Goal: Task Accomplishment & Management: Manage account settings

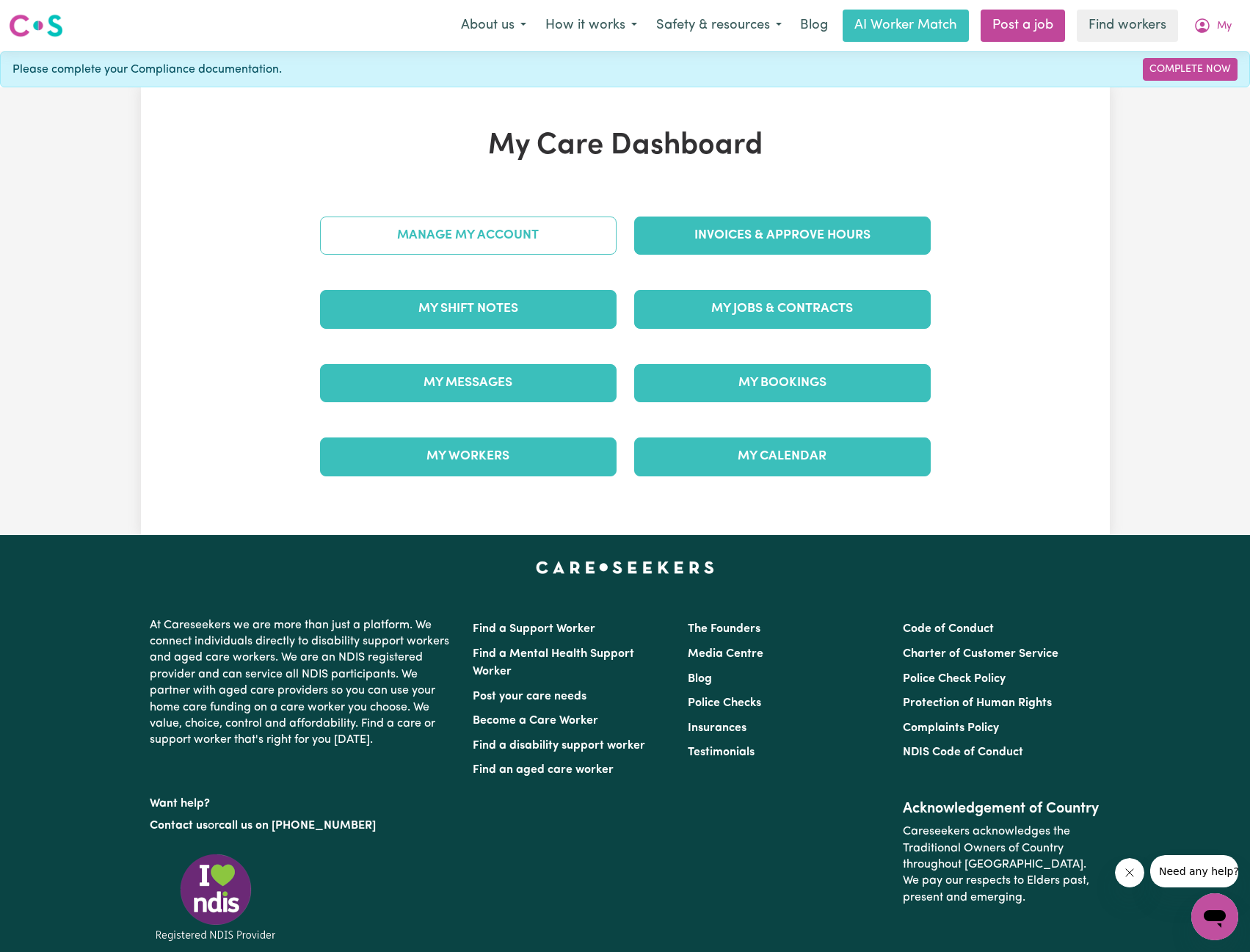
click at [559, 237] on link "Manage My Account" at bounding box center [468, 235] width 297 height 38
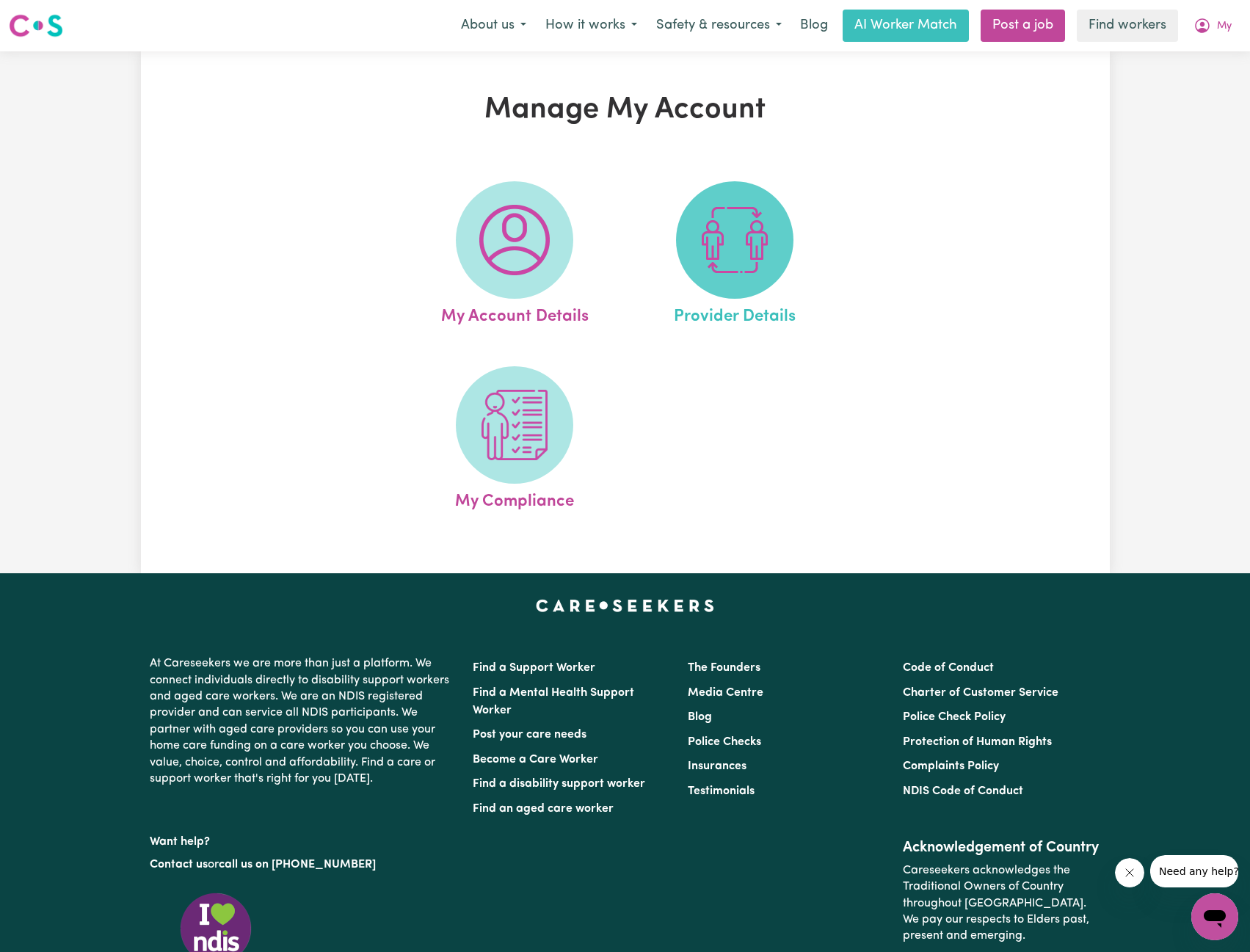
click at [686, 244] on span at bounding box center [735, 240] width 118 height 118
select select "AGED_HOME_CARE"
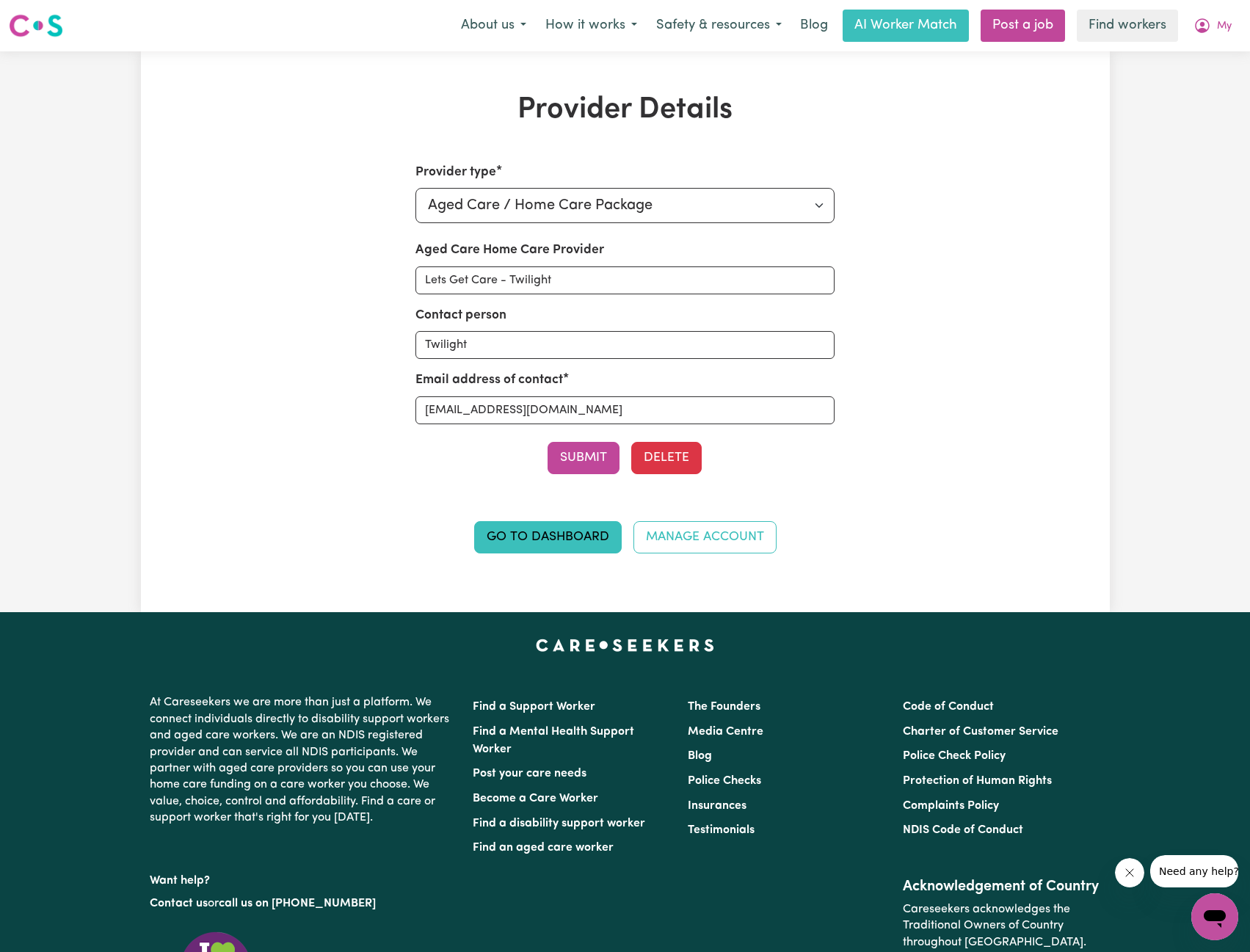
click at [1030, 290] on div "Provider Details Provider type Select your provider type... Privately Aged Care…" at bounding box center [625, 331] width 969 height 478
click at [1223, 26] on span "My" at bounding box center [1225, 26] width 15 height 16
click at [1153, 51] on link "My Dashboard" at bounding box center [1182, 57] width 116 height 27
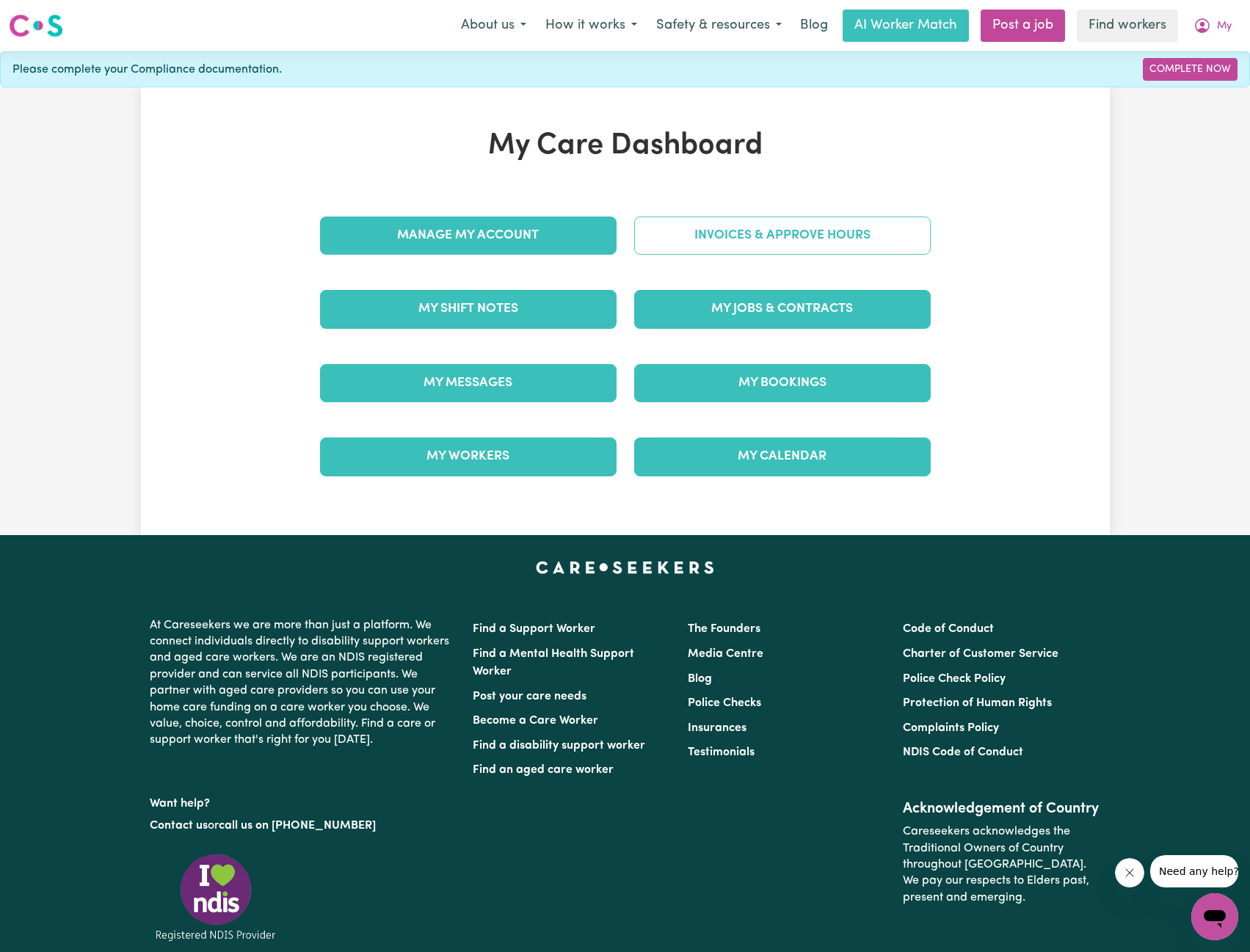
click at [785, 235] on link "Invoices & Approve Hours" at bounding box center [782, 235] width 297 height 38
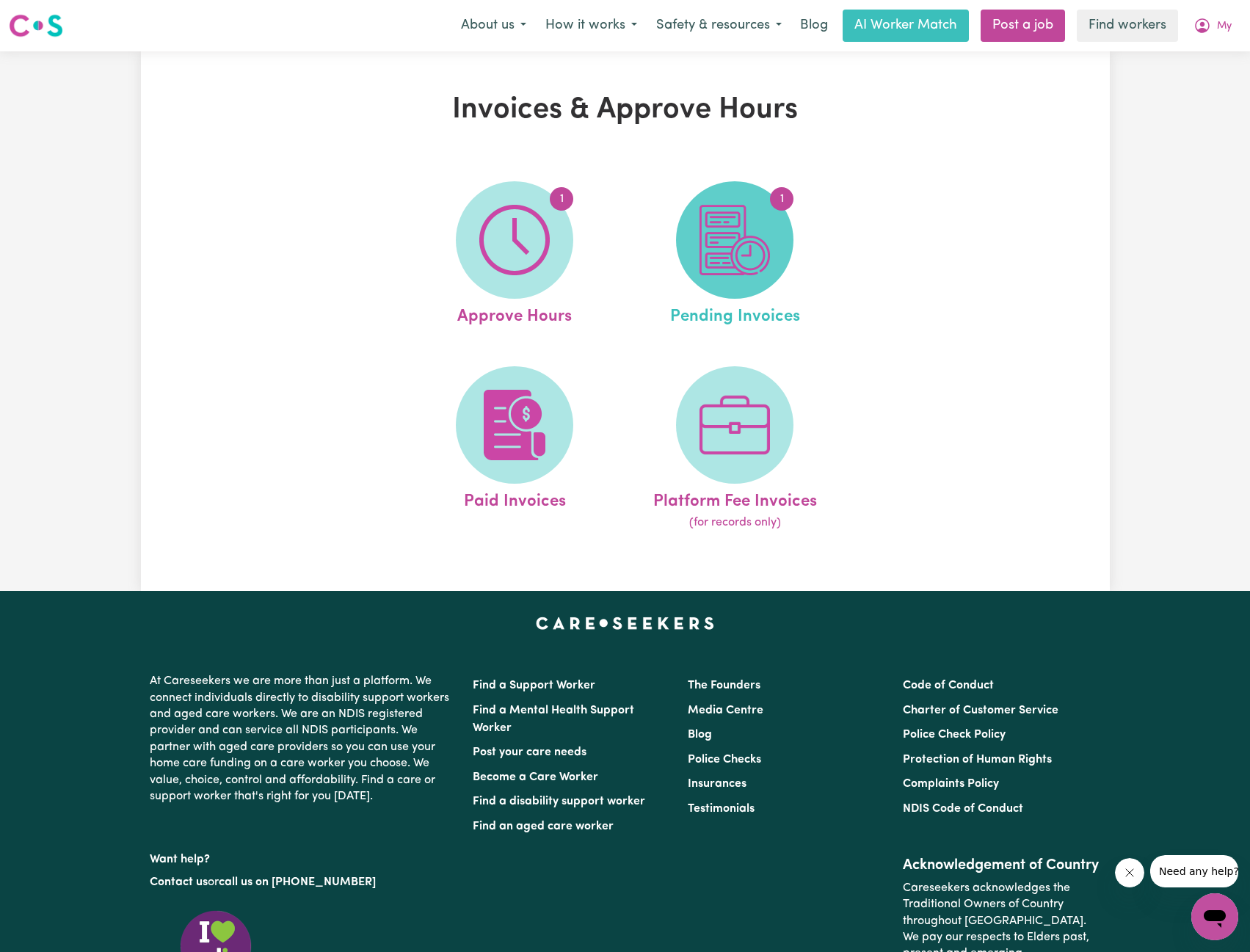
click at [725, 260] on img at bounding box center [735, 240] width 71 height 71
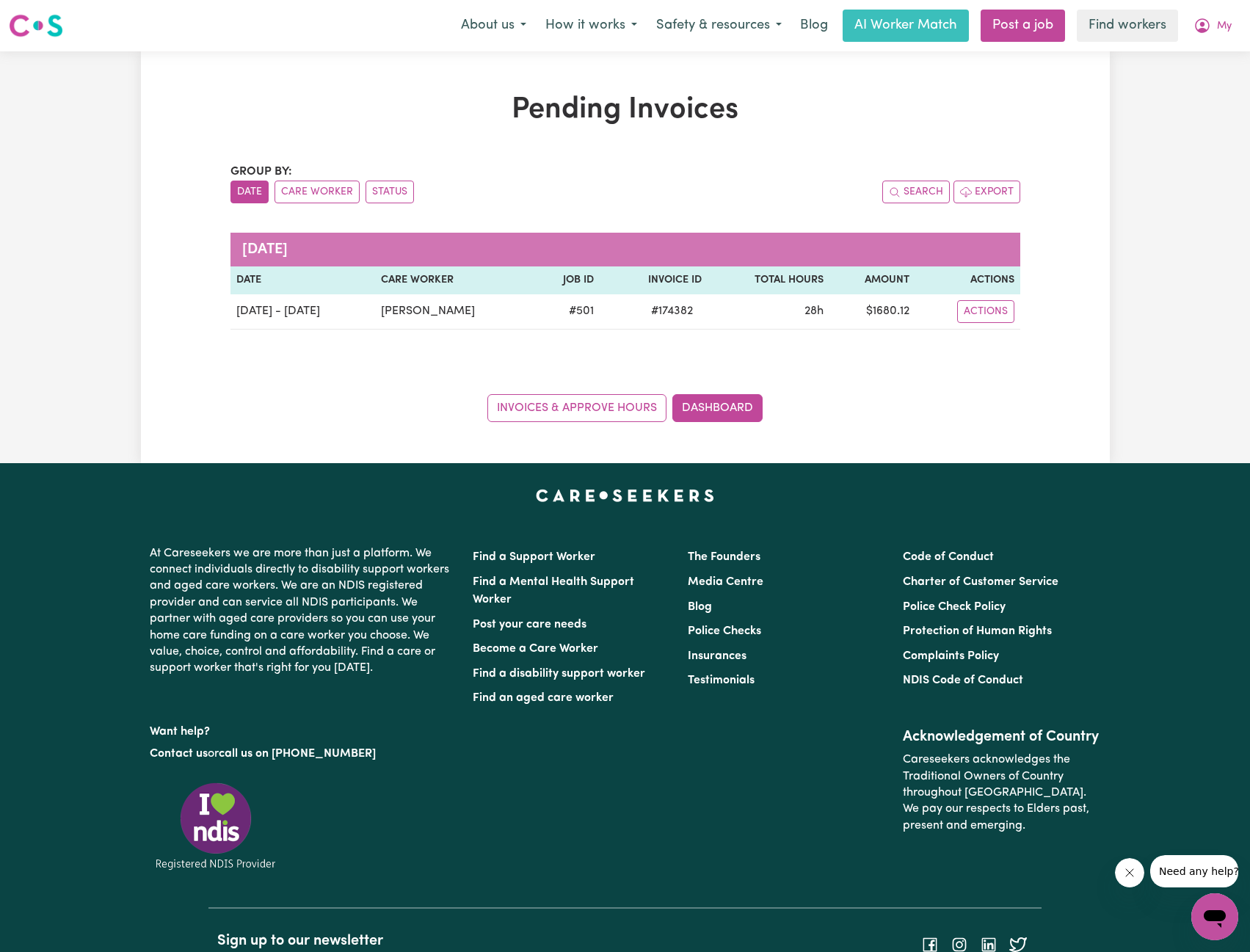
click at [1141, 104] on div "Pending Invoices Group by: Date Care Worker Status Search Export September 2025…" at bounding box center [625, 257] width 1250 height 412
click at [1185, 20] on button "My" at bounding box center [1213, 25] width 57 height 30
click at [1191, 47] on link "My Dashboard" at bounding box center [1182, 57] width 116 height 27
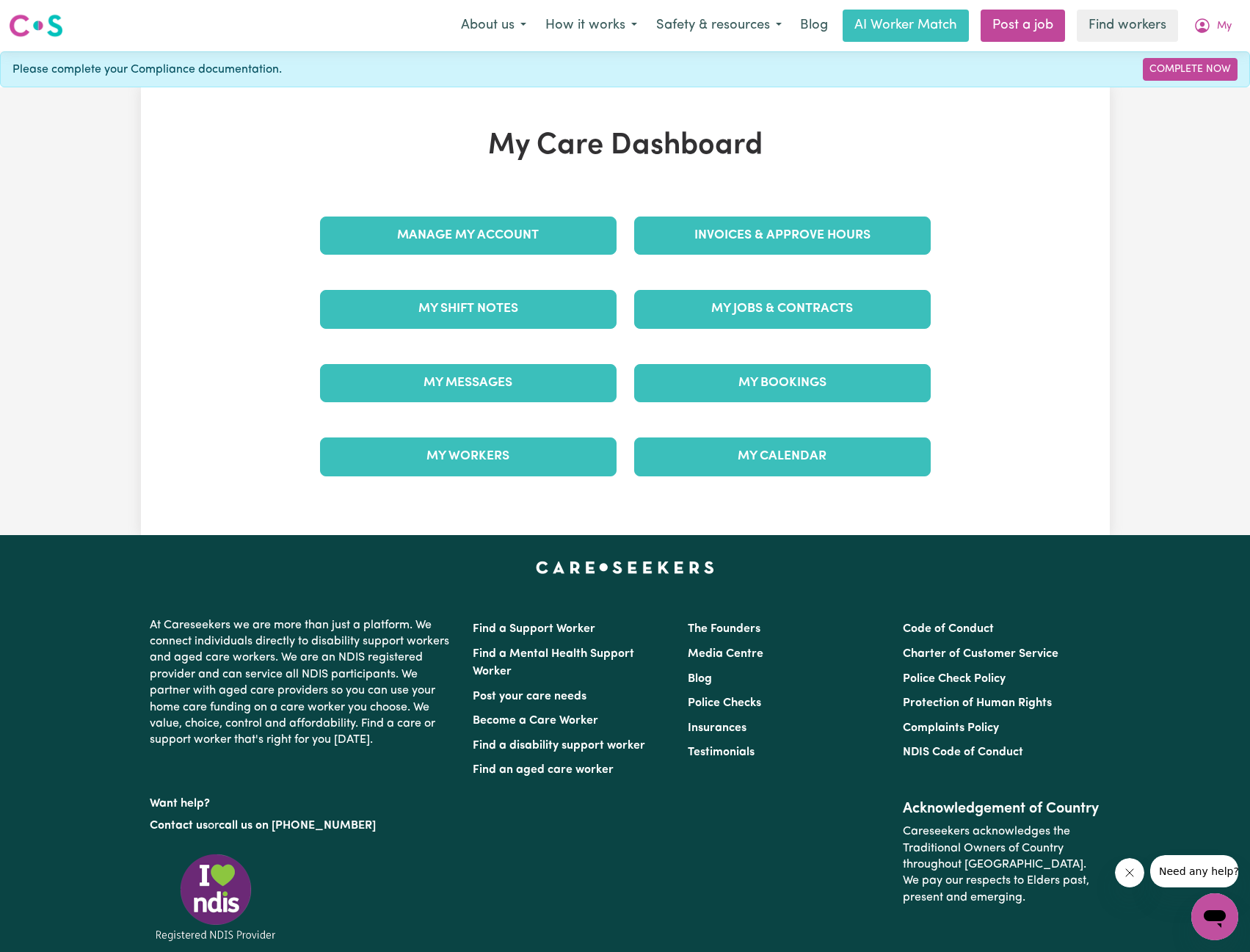
click at [721, 208] on div "Invoices & Approve Hours" at bounding box center [782, 235] width 315 height 74
click at [725, 216] on div "Invoices & Approve Hours" at bounding box center [782, 235] width 315 height 74
click at [529, 244] on link "Manage My Account" at bounding box center [468, 235] width 297 height 38
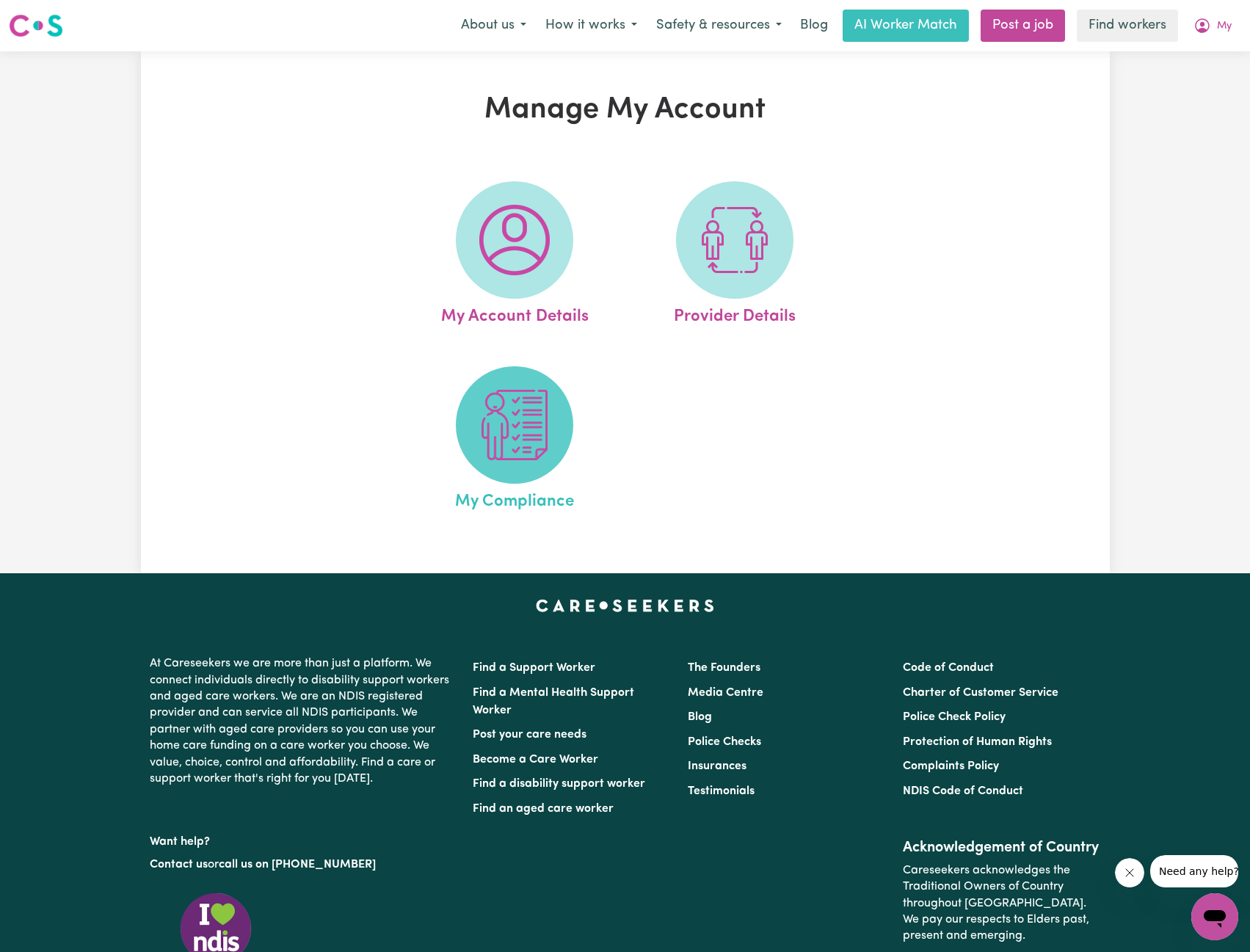
click at [521, 430] on img at bounding box center [515, 426] width 71 height 71
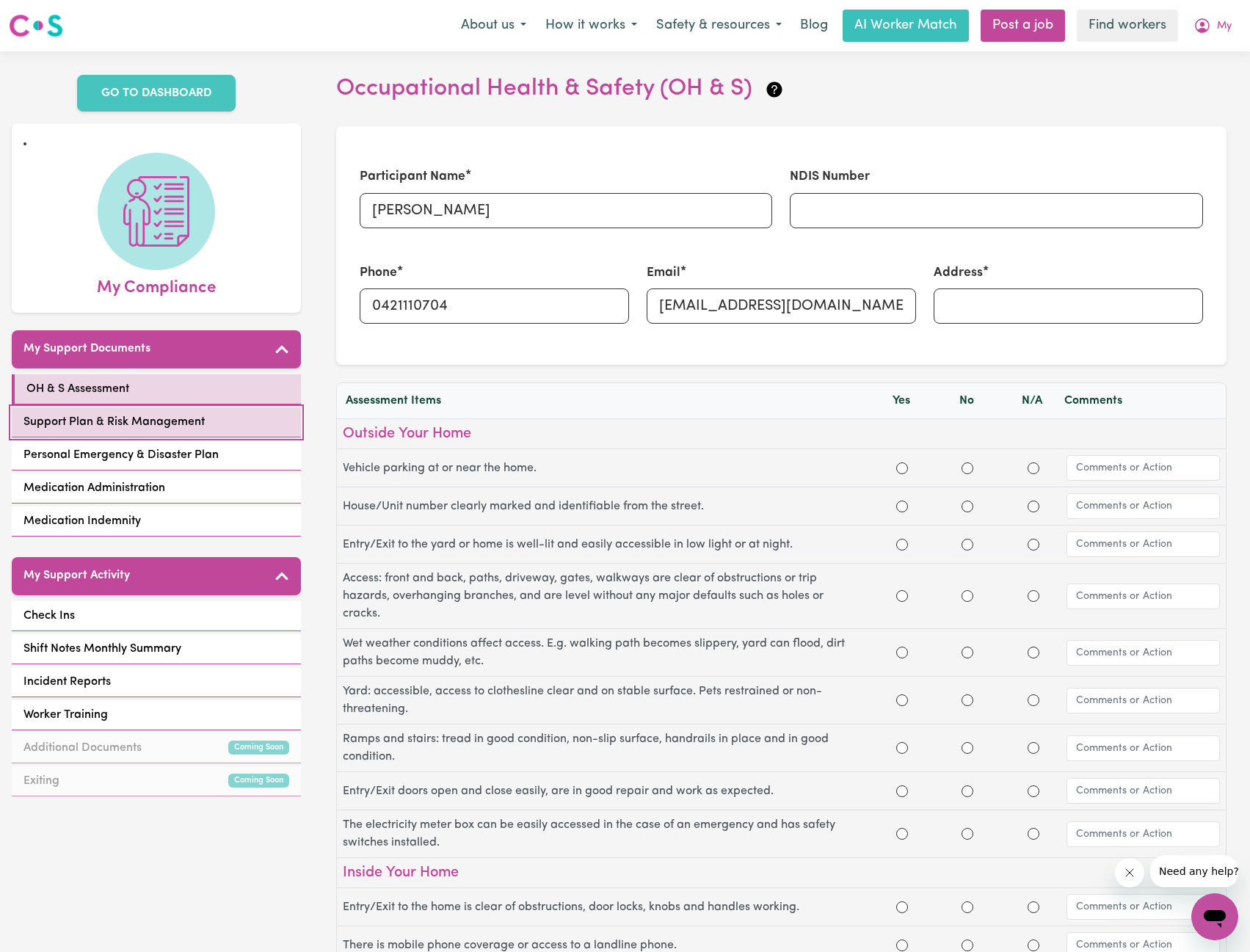
click at [242, 408] on link "Support Plan & Risk Management" at bounding box center [156, 423] width 289 height 30
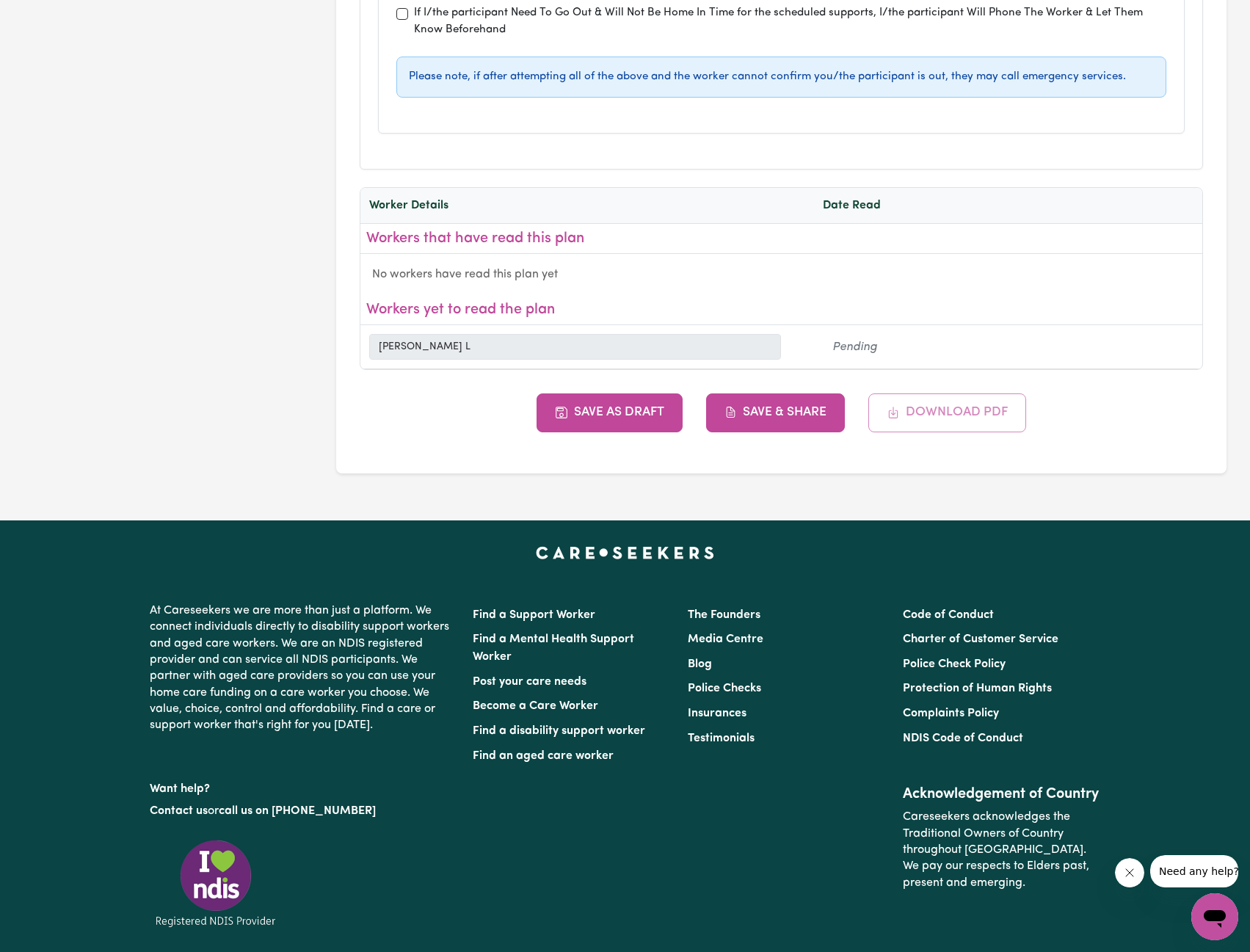
scroll to position [4992, 0]
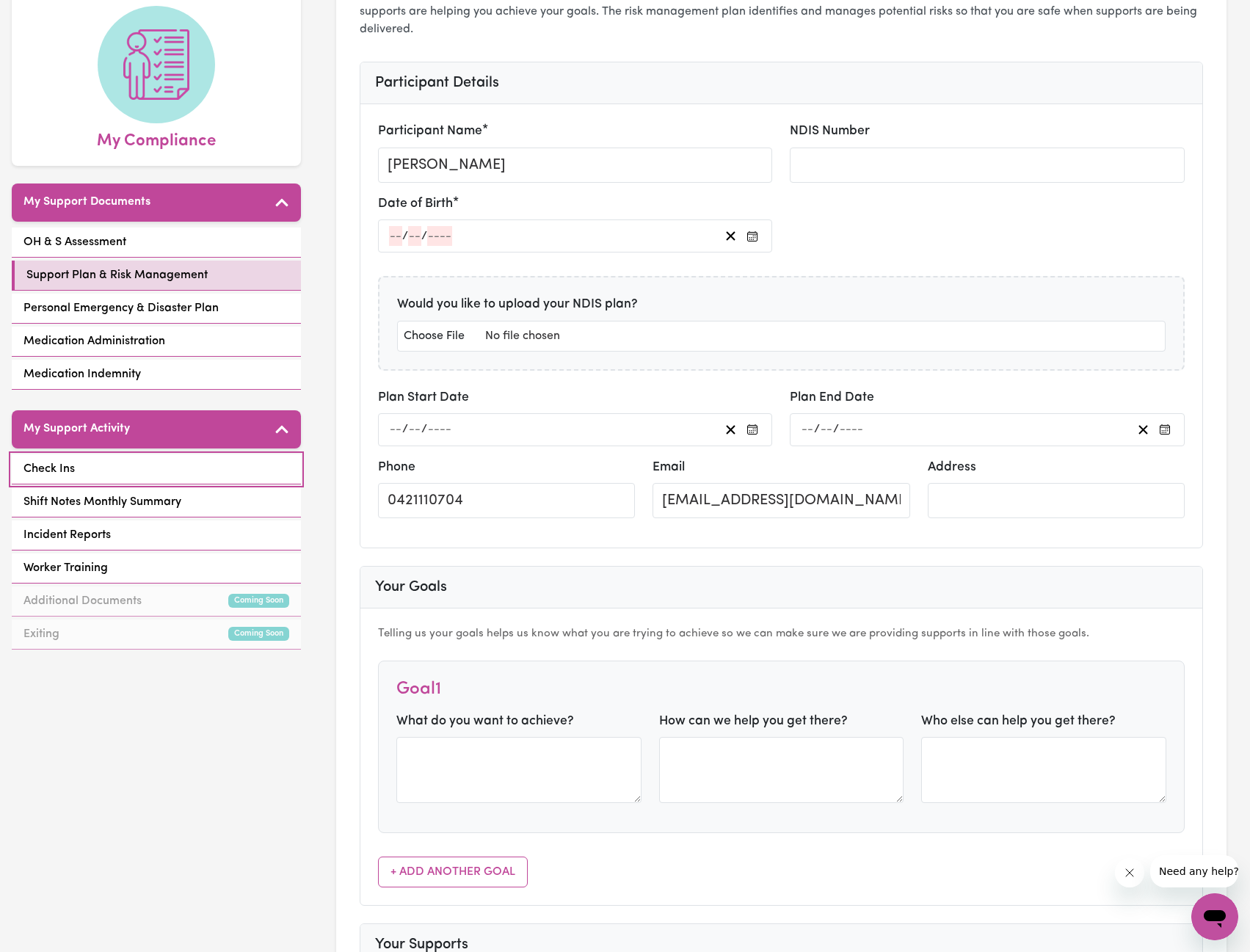
click at [128, 455] on link "Check Ins" at bounding box center [156, 470] width 289 height 30
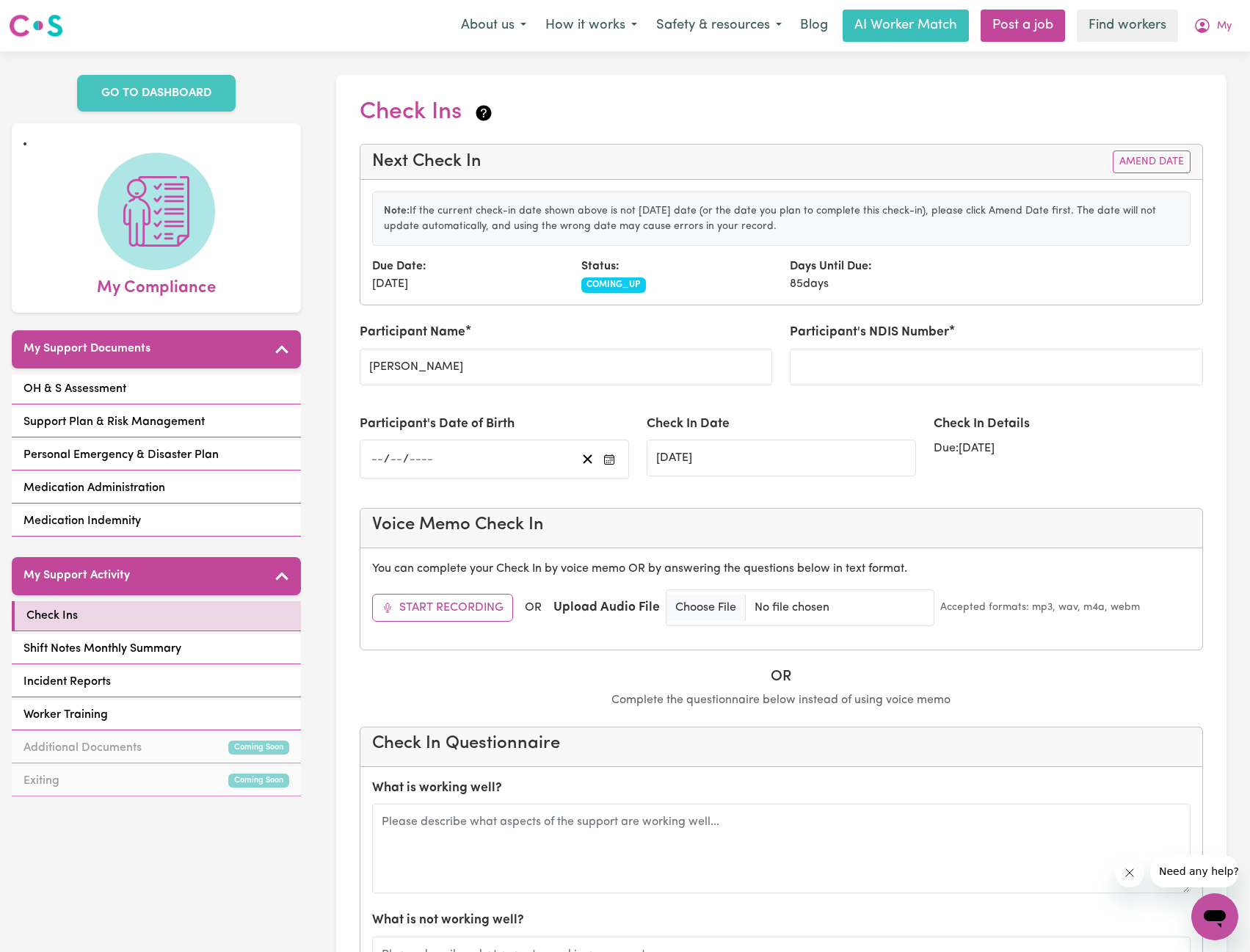
click at [937, 273] on div "Days Until Due: 85 days" at bounding box center [885, 276] width 209 height 35
click at [1171, 159] on button "Amend Date" at bounding box center [1151, 162] width 77 height 23
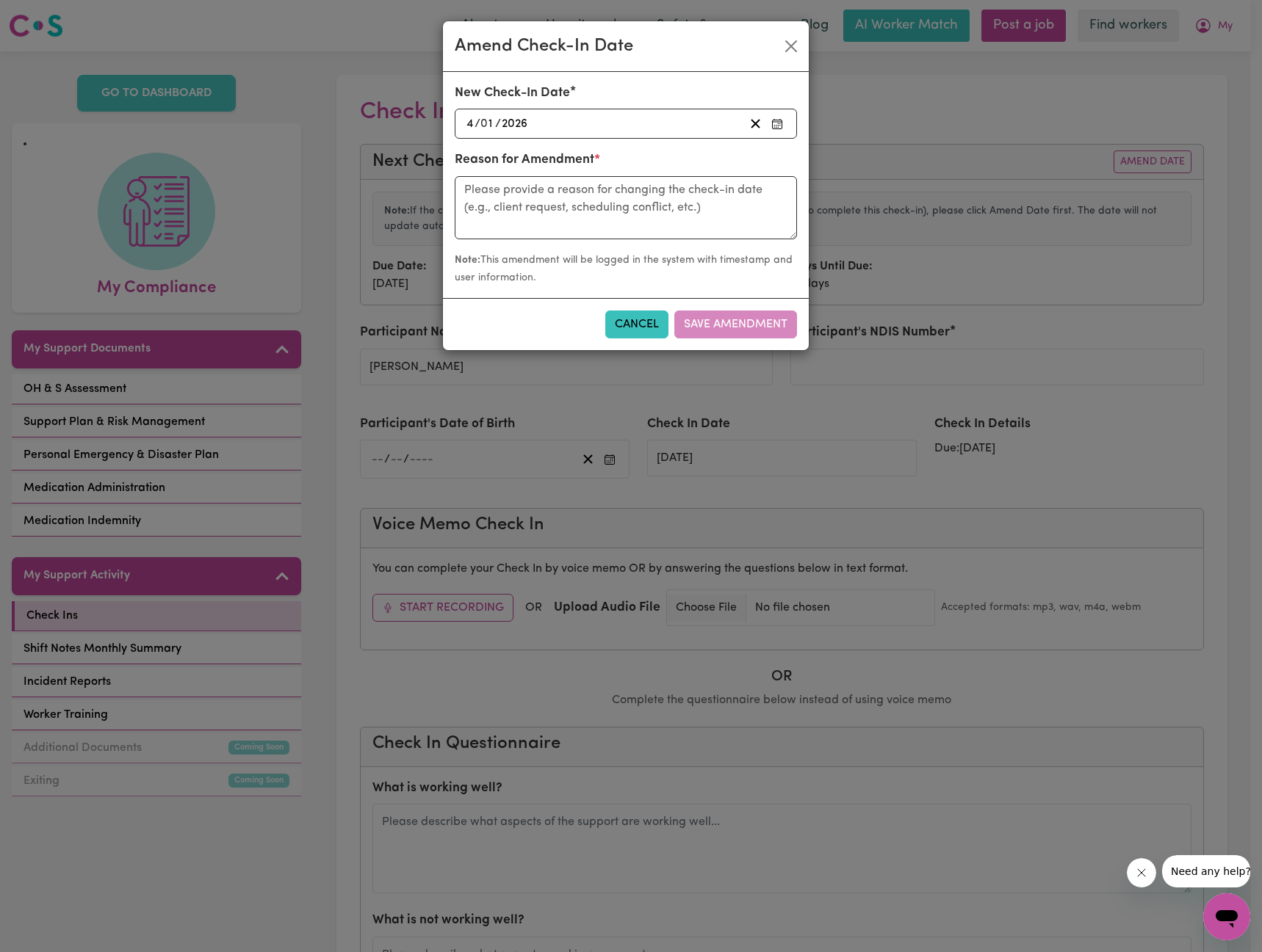
click at [662, 127] on div "2026-01-04 4 / 0 1 / 2026" at bounding box center [603, 124] width 279 height 20
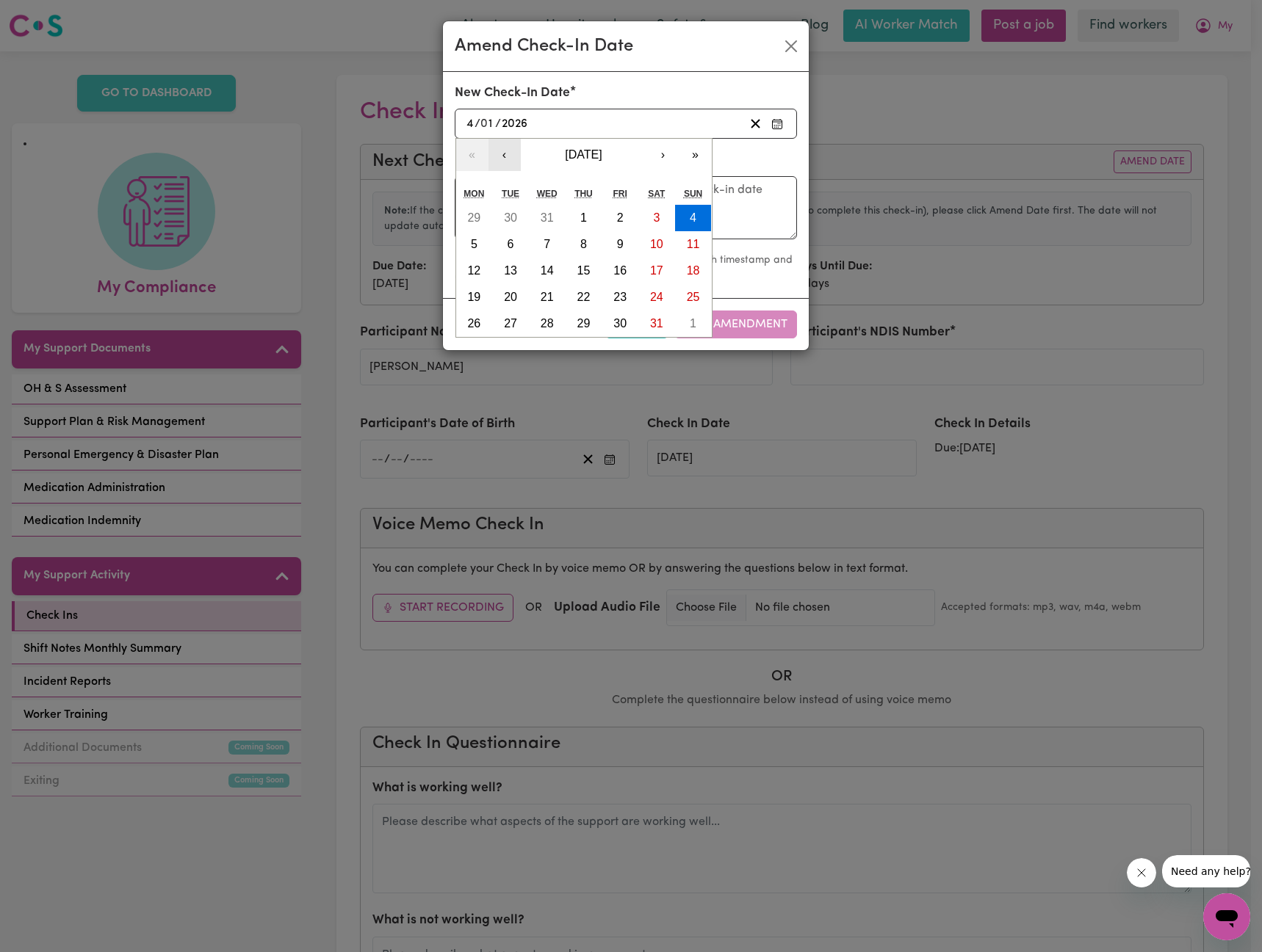
click at [509, 162] on button "‹" at bounding box center [504, 155] width 32 height 32
click at [506, 159] on button "‹" at bounding box center [504, 155] width 32 height 32
click at [502, 155] on button "‹" at bounding box center [504, 155] width 32 height 32
click at [610, 235] on button "10" at bounding box center [619, 244] width 36 height 26
type input "2025-10-10"
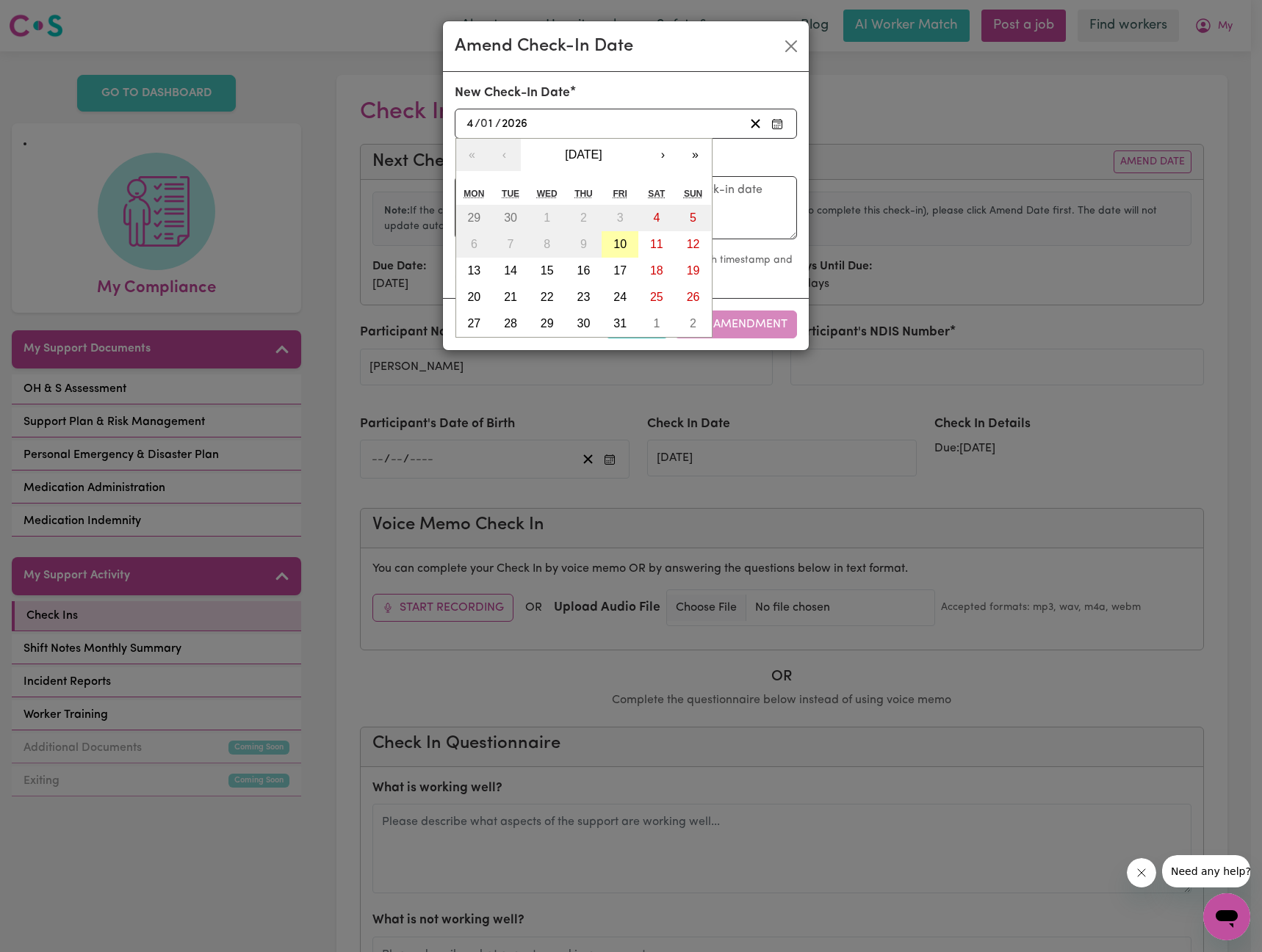
type input "10"
type input "2025"
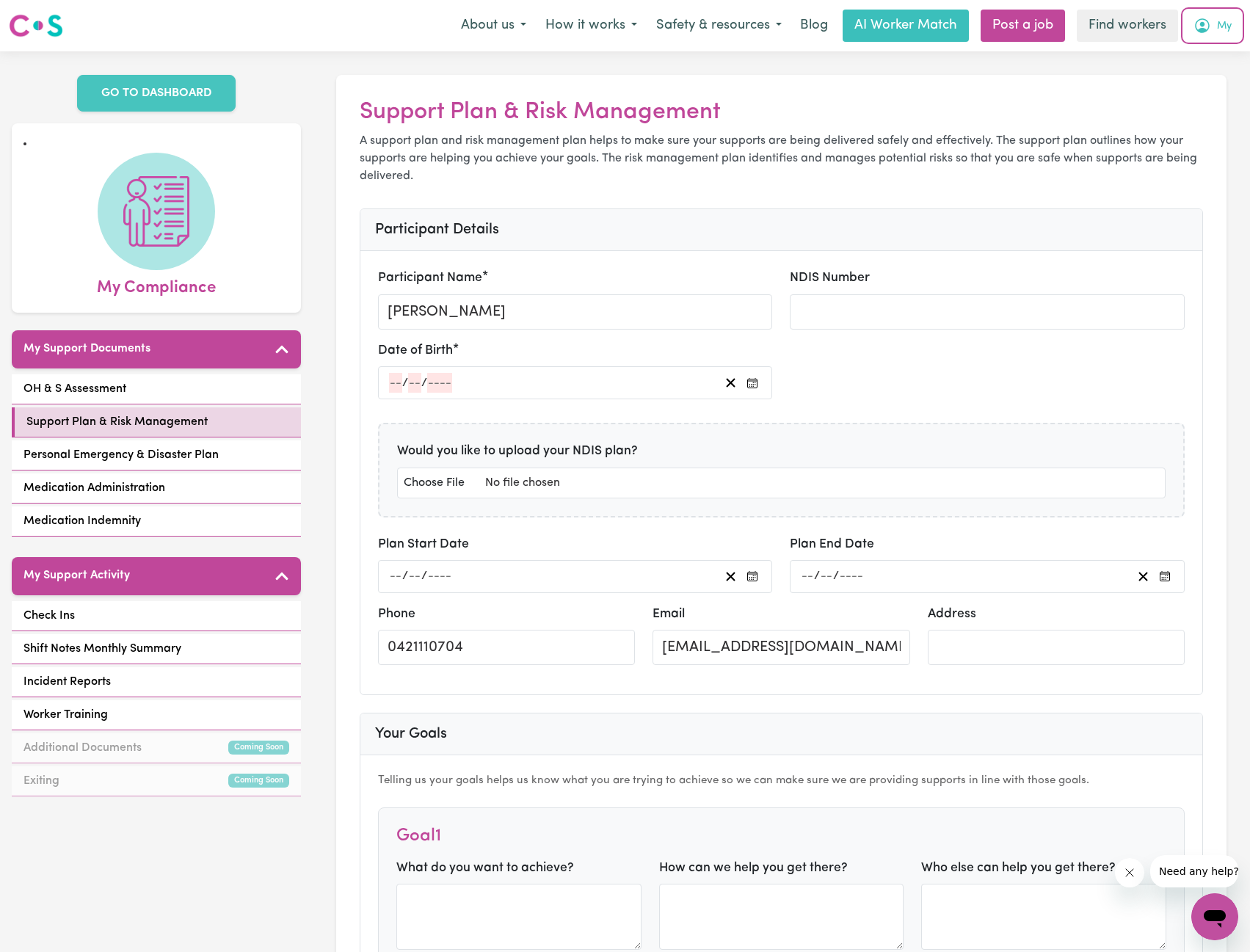
click at [1223, 27] on span "My" at bounding box center [1225, 26] width 15 height 16
click at [1194, 51] on link "My Dashboard" at bounding box center [1182, 57] width 116 height 27
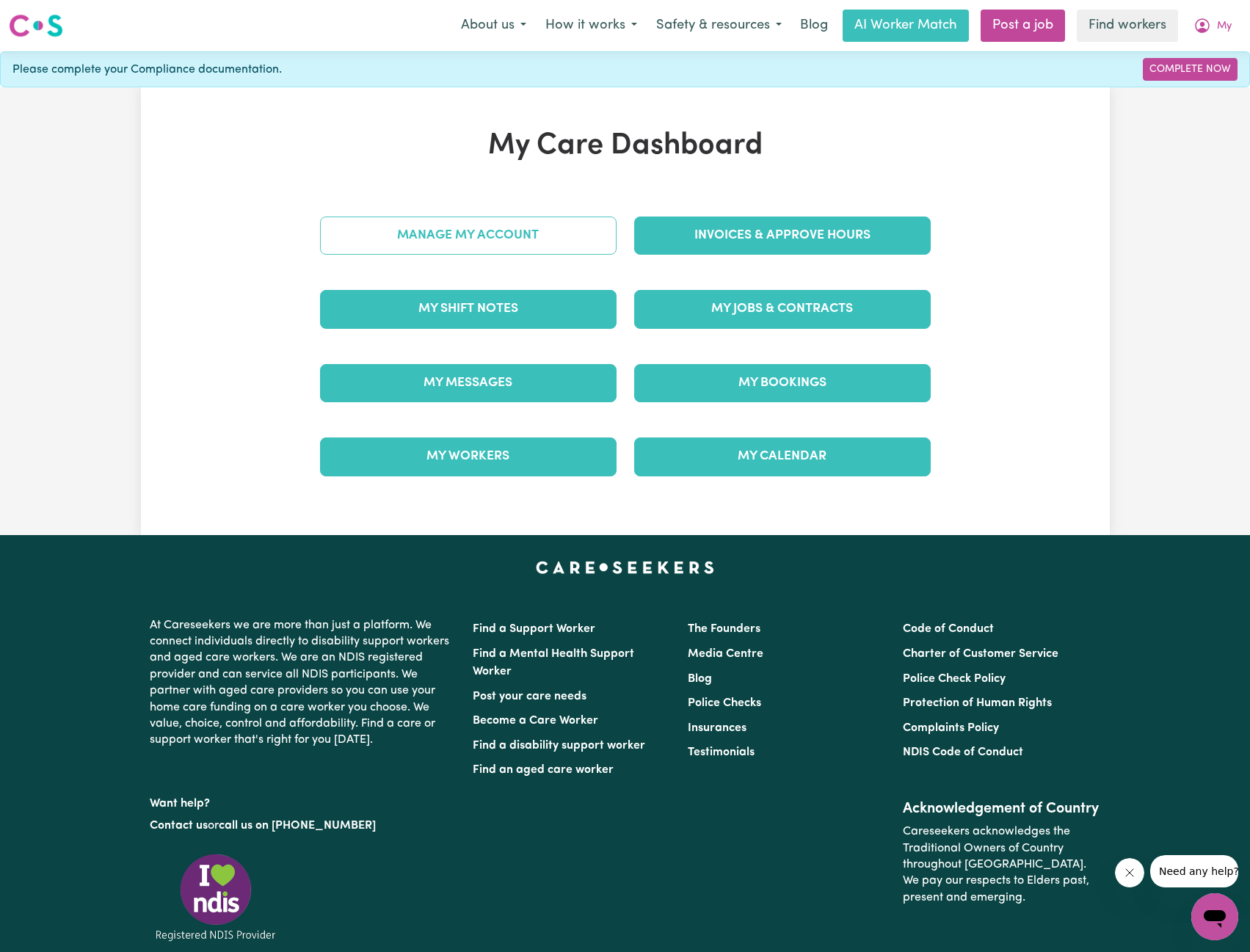
click at [527, 248] on link "Manage My Account" at bounding box center [468, 235] width 297 height 38
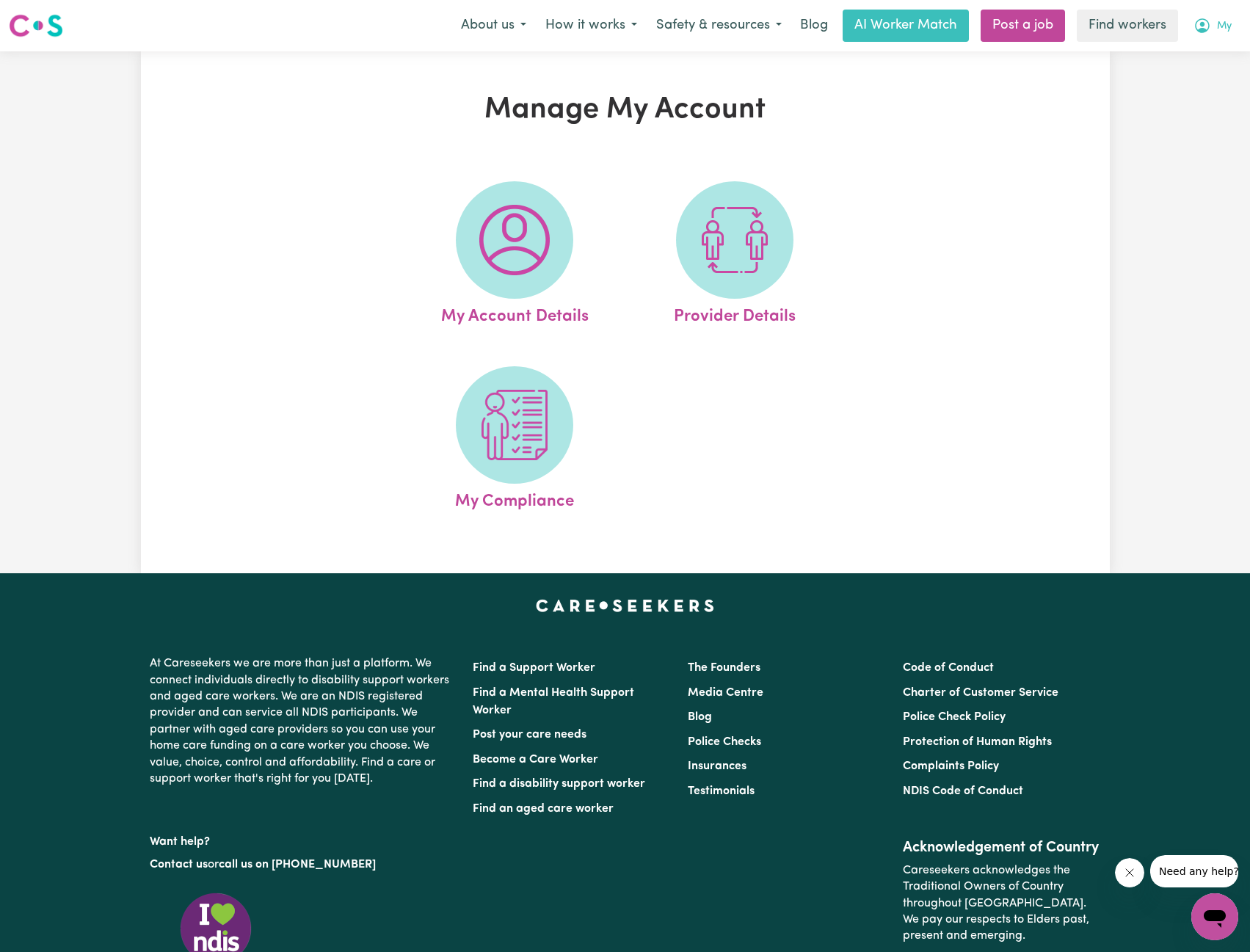
click at [1241, 20] on button "My" at bounding box center [1213, 25] width 57 height 30
click at [1206, 48] on link "My Dashboard" at bounding box center [1182, 57] width 116 height 27
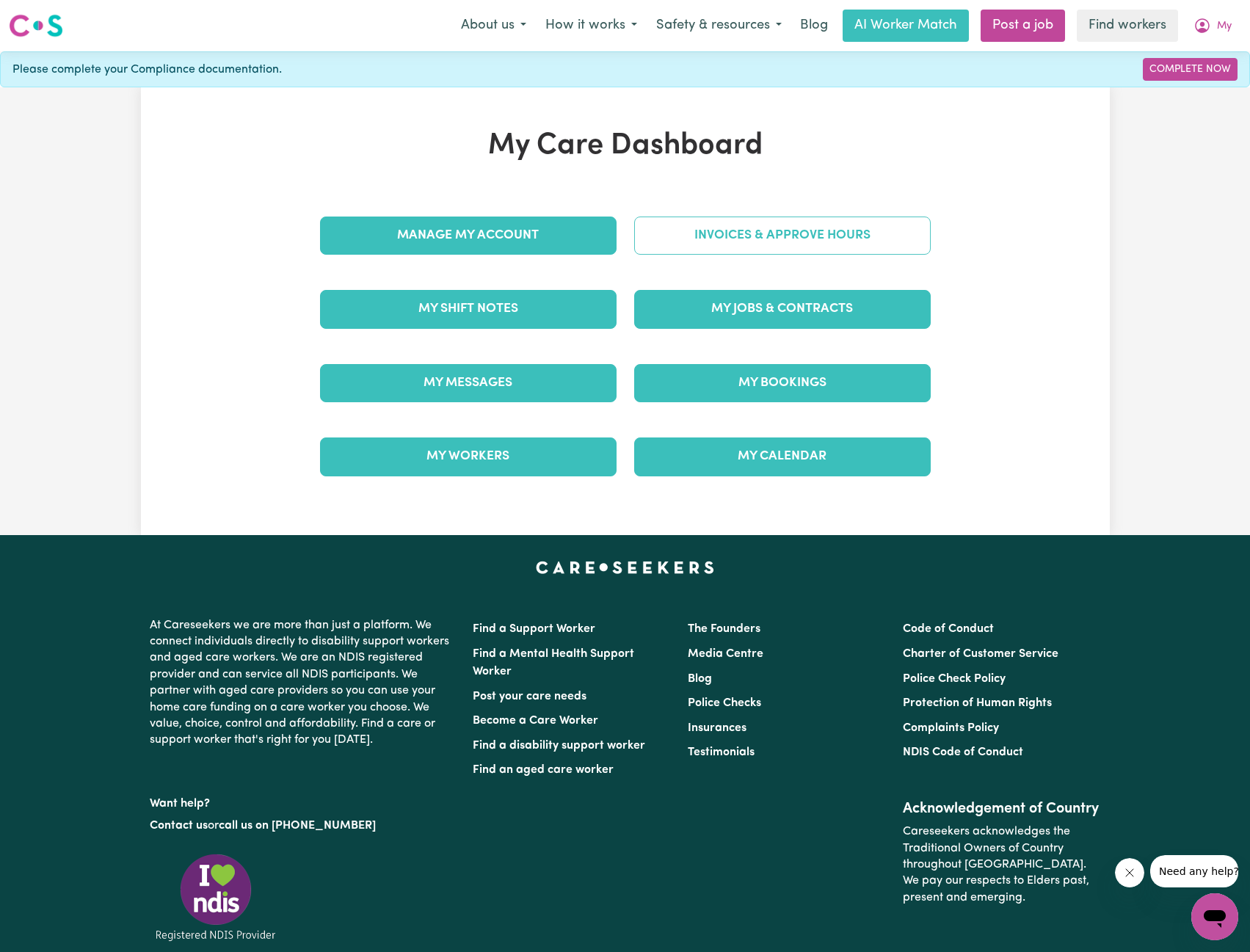
click at [781, 254] on link "Invoices & Approve Hours" at bounding box center [782, 235] width 297 height 38
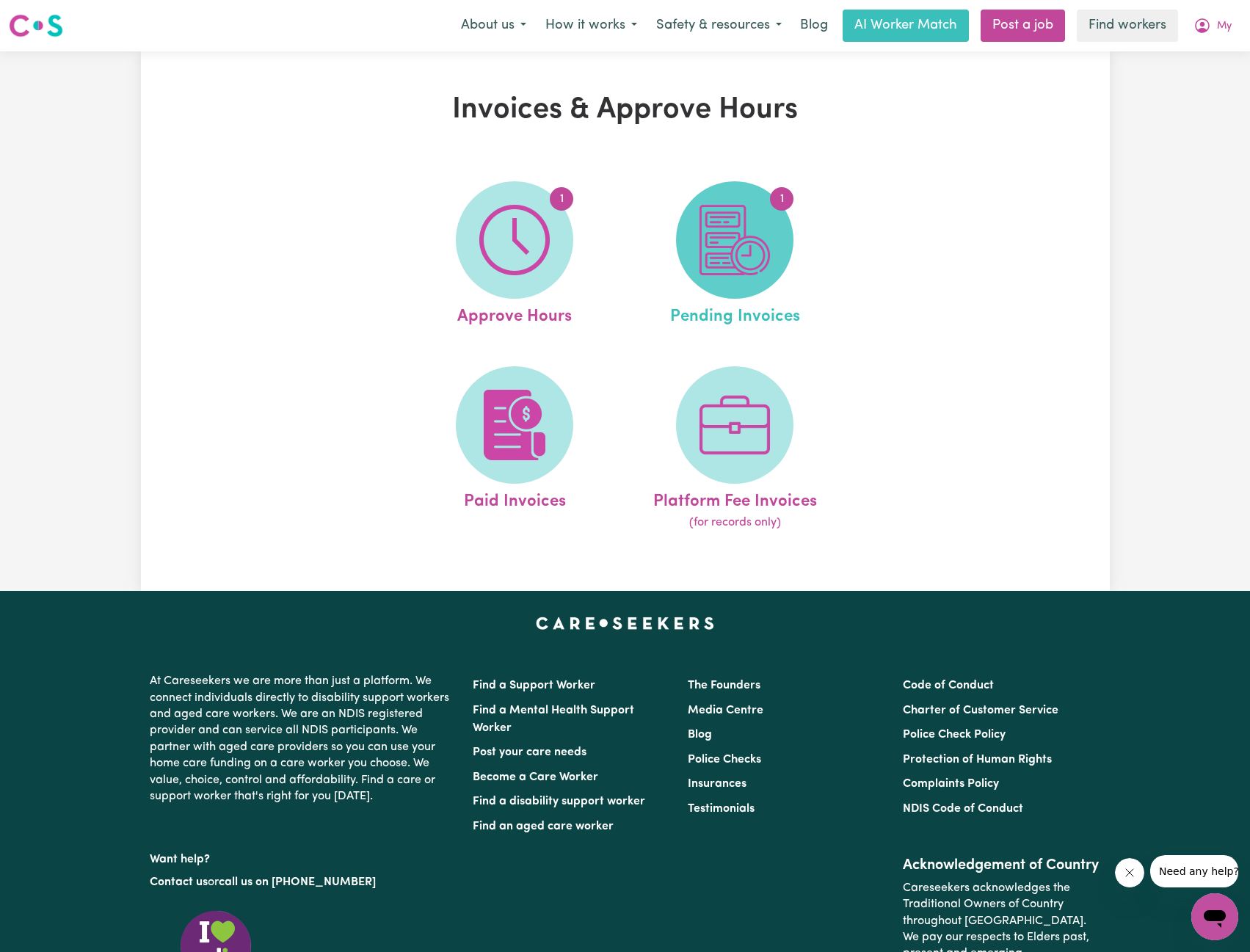
click at [718, 253] on img at bounding box center [735, 240] width 71 height 71
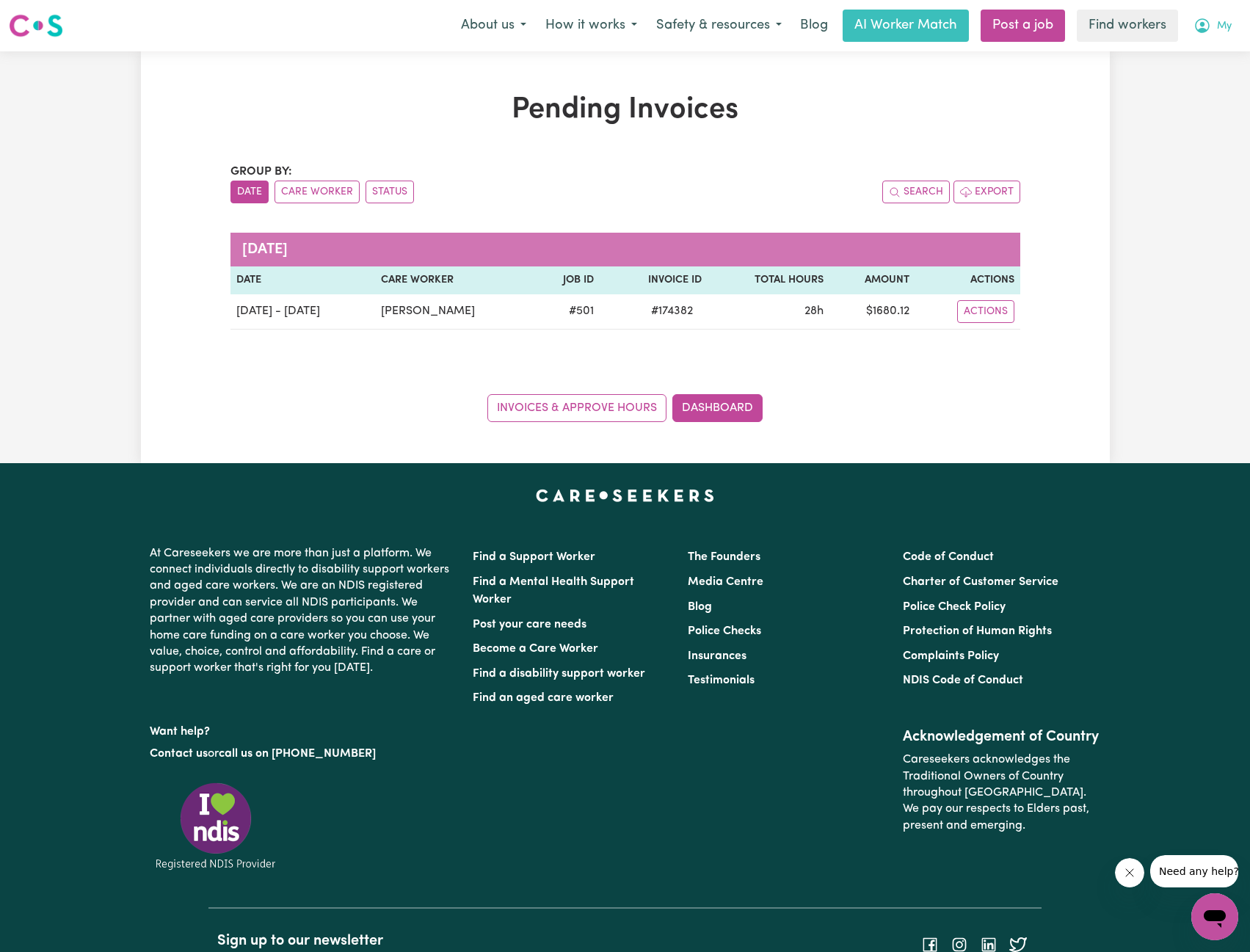
drag, startPoint x: 1215, startPoint y: 10, endPoint x: 1208, endPoint y: 18, distance: 10.6
click at [1214, 12] on button "My" at bounding box center [1213, 25] width 57 height 30
click at [1174, 48] on link "My Dashboard" at bounding box center [1182, 57] width 116 height 27
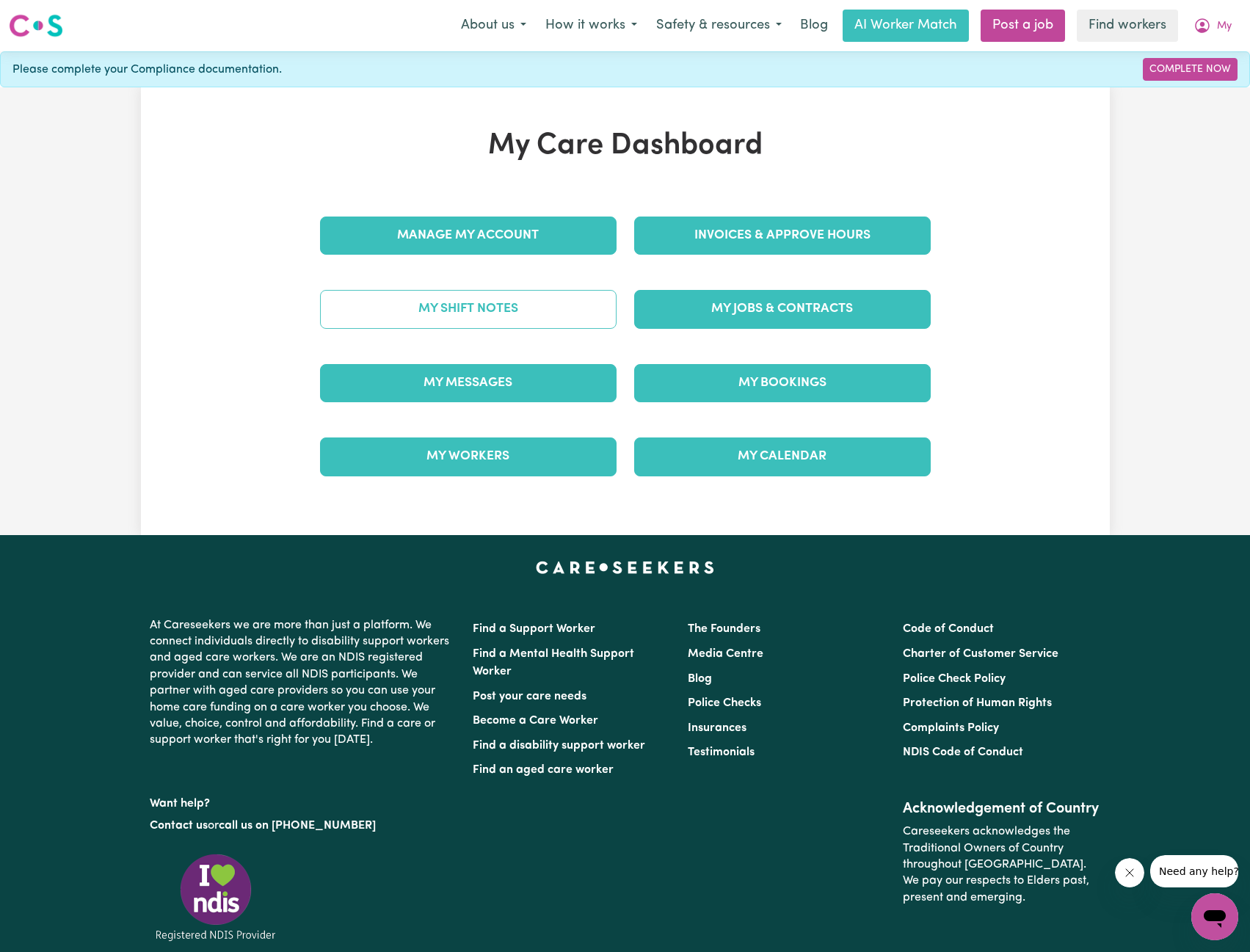
click at [515, 323] on link "My Shift Notes" at bounding box center [468, 309] width 297 height 38
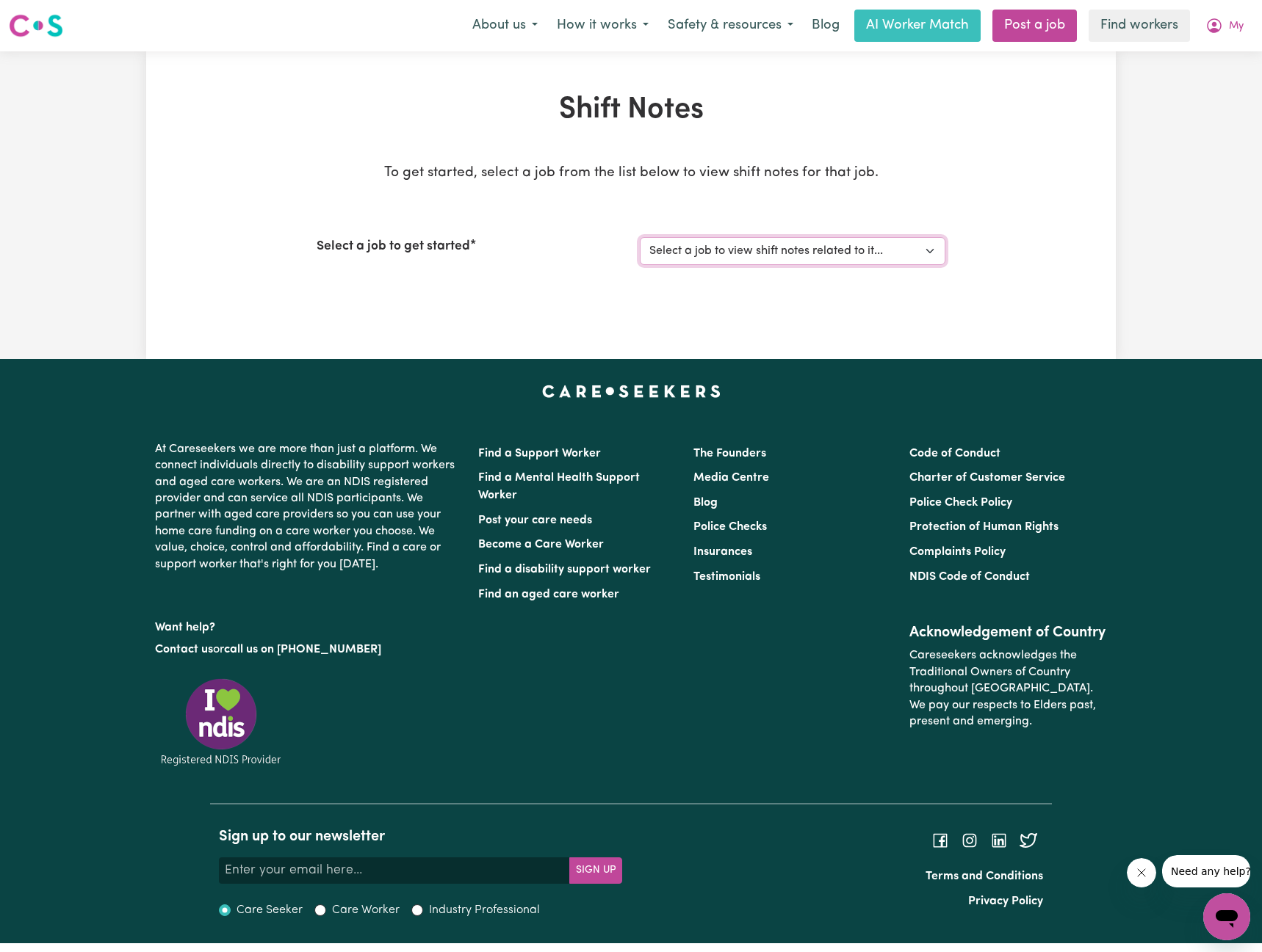
click at [787, 243] on select "Select a job to view shift notes related to it... [My Trinh] Vietnamese/Other A…" at bounding box center [792, 251] width 306 height 27
select select "501"
click at [639, 237] on select "Select a job to view shift notes related to it... [My Trinh] Vietnamese/Other A…" at bounding box center [792, 251] width 306 height 27
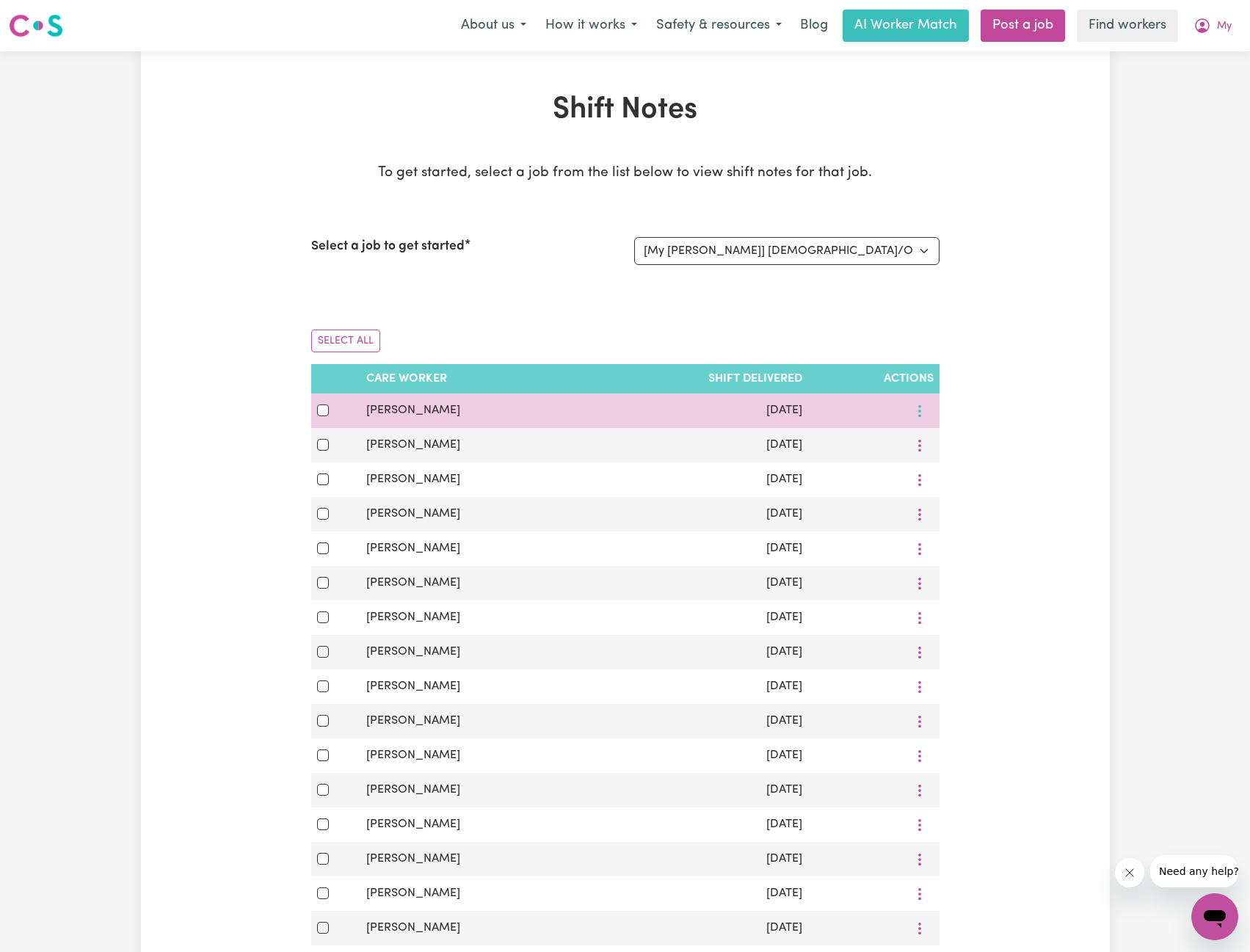
click at [924, 401] on button "More options" at bounding box center [920, 410] width 27 height 23
click at [924, 428] on div "View Shift Note Download" at bounding box center [972, 460] width 123 height 72
click at [937, 437] on link "View Shift Note" at bounding box center [973, 446] width 122 height 29
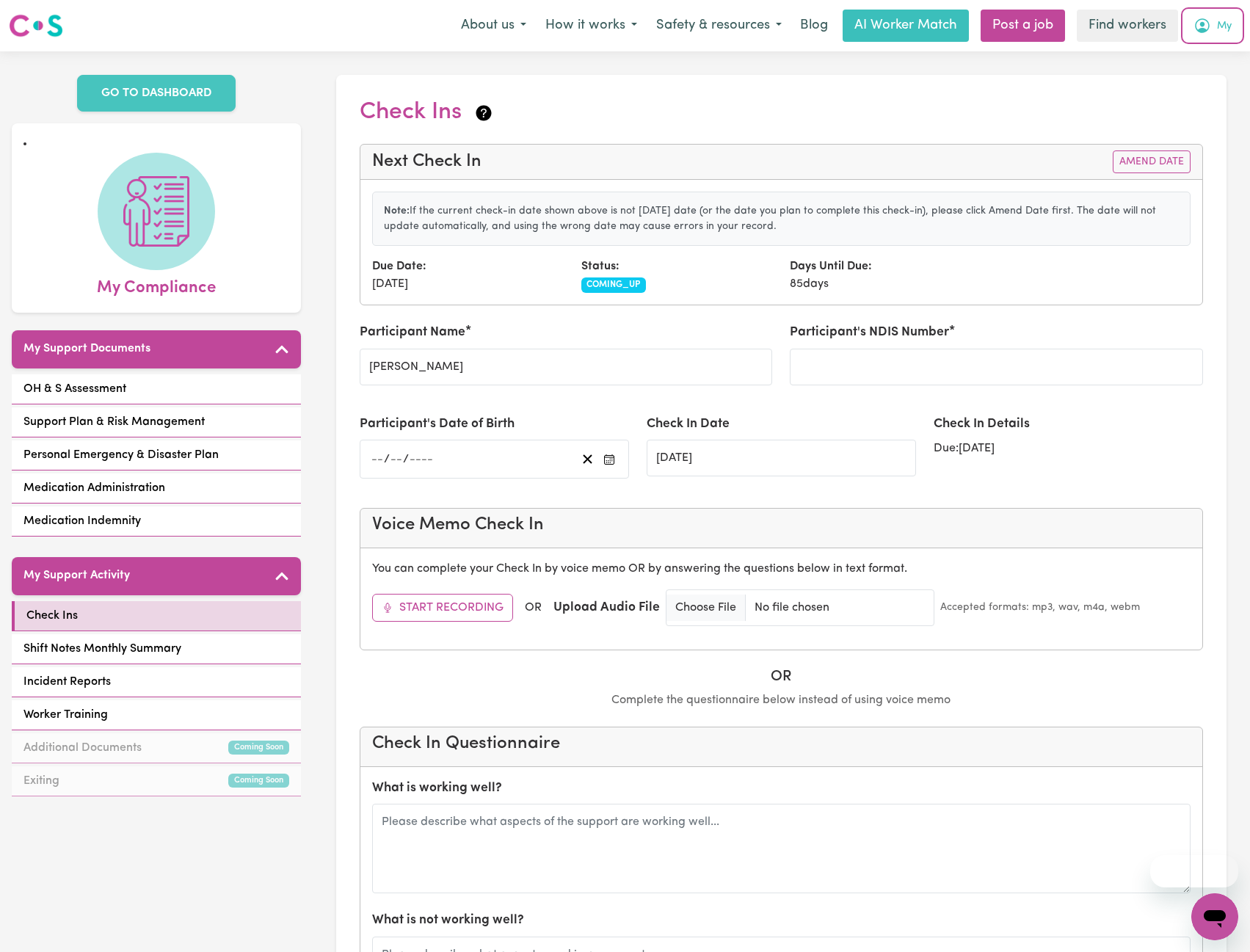
click at [1218, 20] on span "My" at bounding box center [1225, 26] width 15 height 16
drag, startPoint x: 1201, startPoint y: 41, endPoint x: 1189, endPoint y: 60, distance: 22.5
click at [1189, 60] on link "My Dashboard" at bounding box center [1182, 57] width 116 height 27
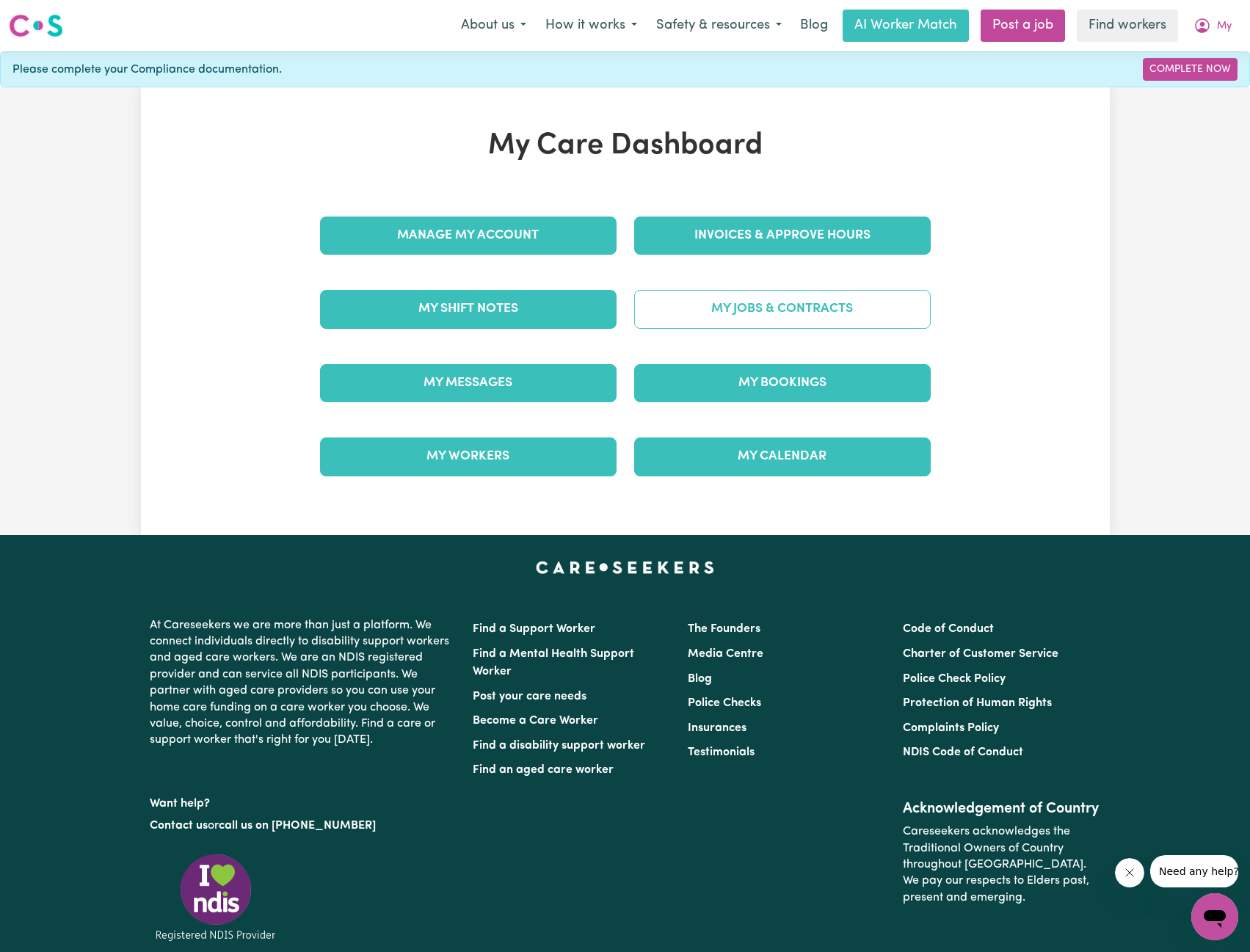
click at [839, 325] on link "My Jobs & Contracts" at bounding box center [782, 309] width 297 height 38
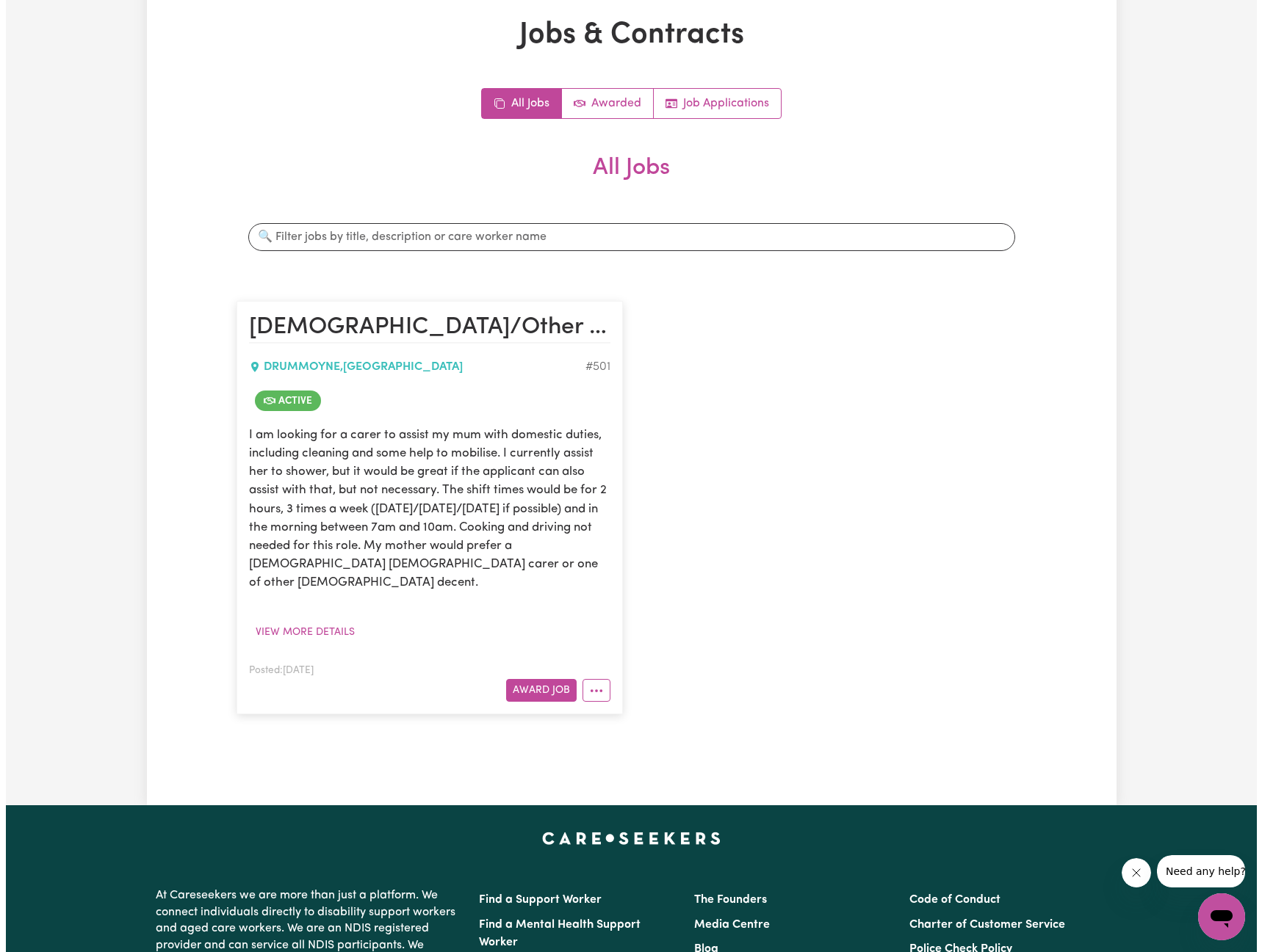
scroll to position [147, 0]
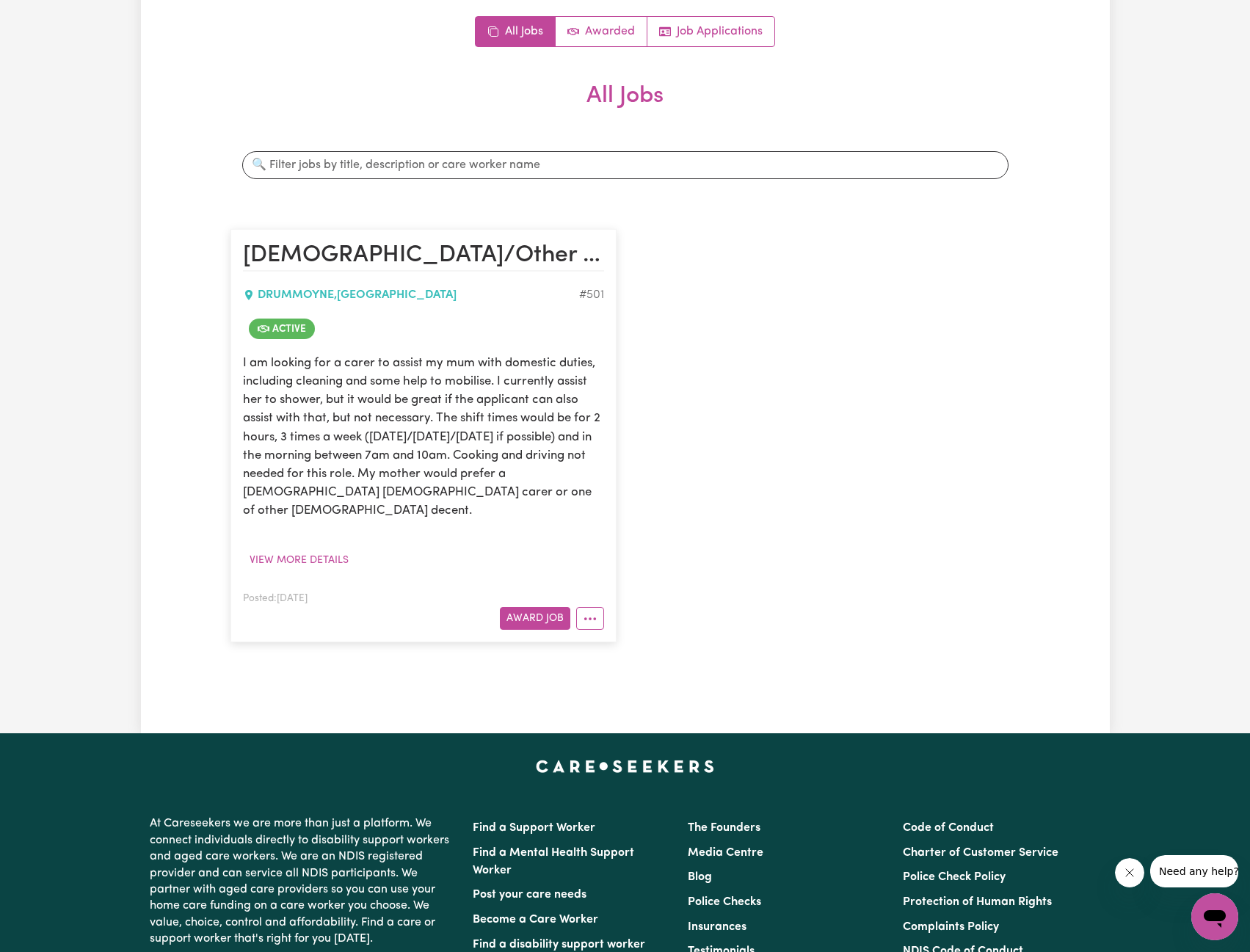
click at [594, 615] on article "Vietnamese/Other Asian decent female carers required for domestic assistance DR…" at bounding box center [424, 436] width 386 height 414
click at [594, 613] on article "Vietnamese/Other Asian decent female carers required for domestic assistance DR…" at bounding box center [424, 436] width 386 height 414
click at [595, 612] on icon "More options" at bounding box center [590, 619] width 15 height 15
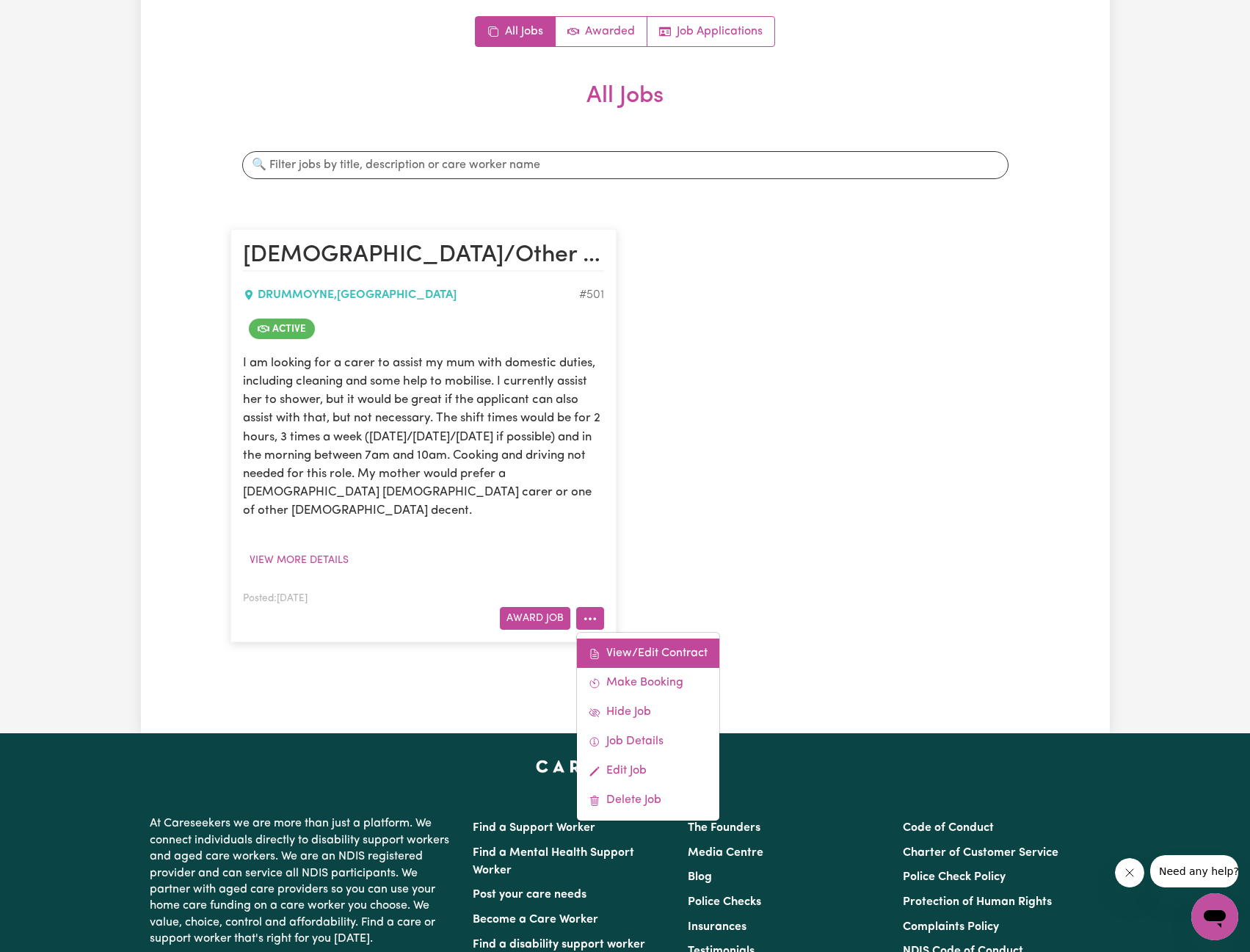
click at [663, 638] on link "View/Edit Contract" at bounding box center [648, 653] width 142 height 29
select select "WEEKDAY_DAYTIME"
select select "ASSISTANCE_SELF_CARE"
select select "ONE"
select select "SUNDAY"
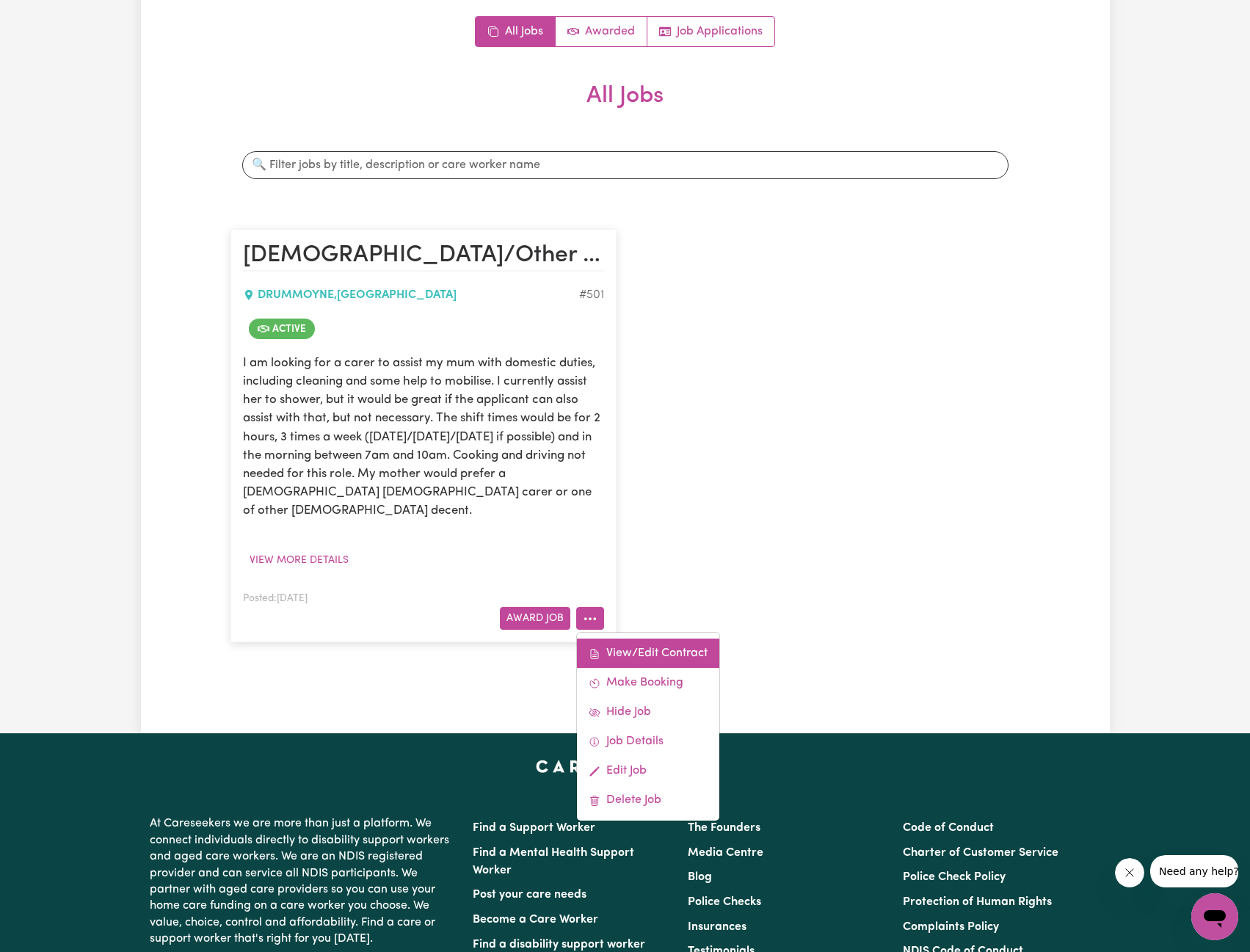
select select "ASSISTANCE_SELF_CARE"
select select "ONE"
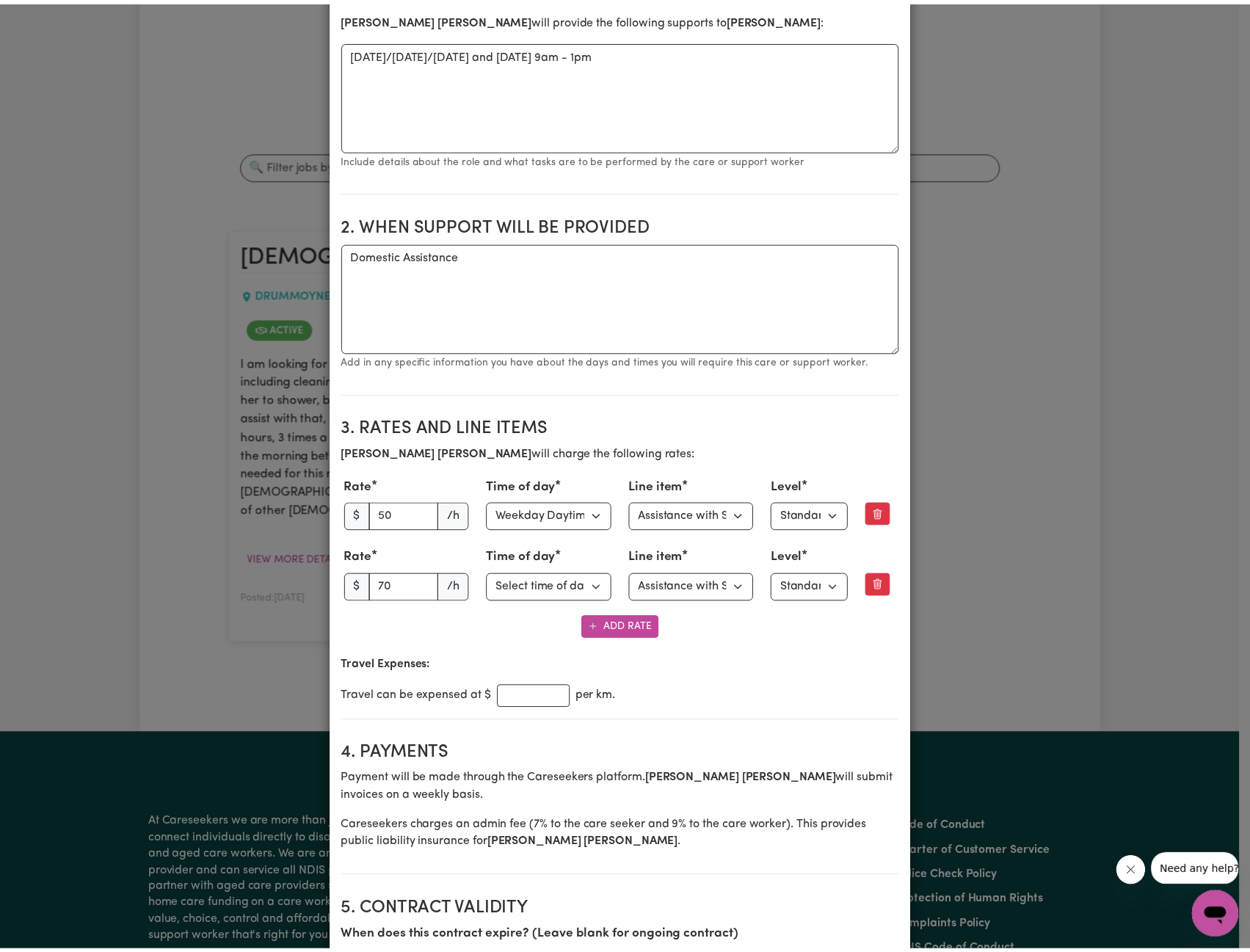
scroll to position [0, 0]
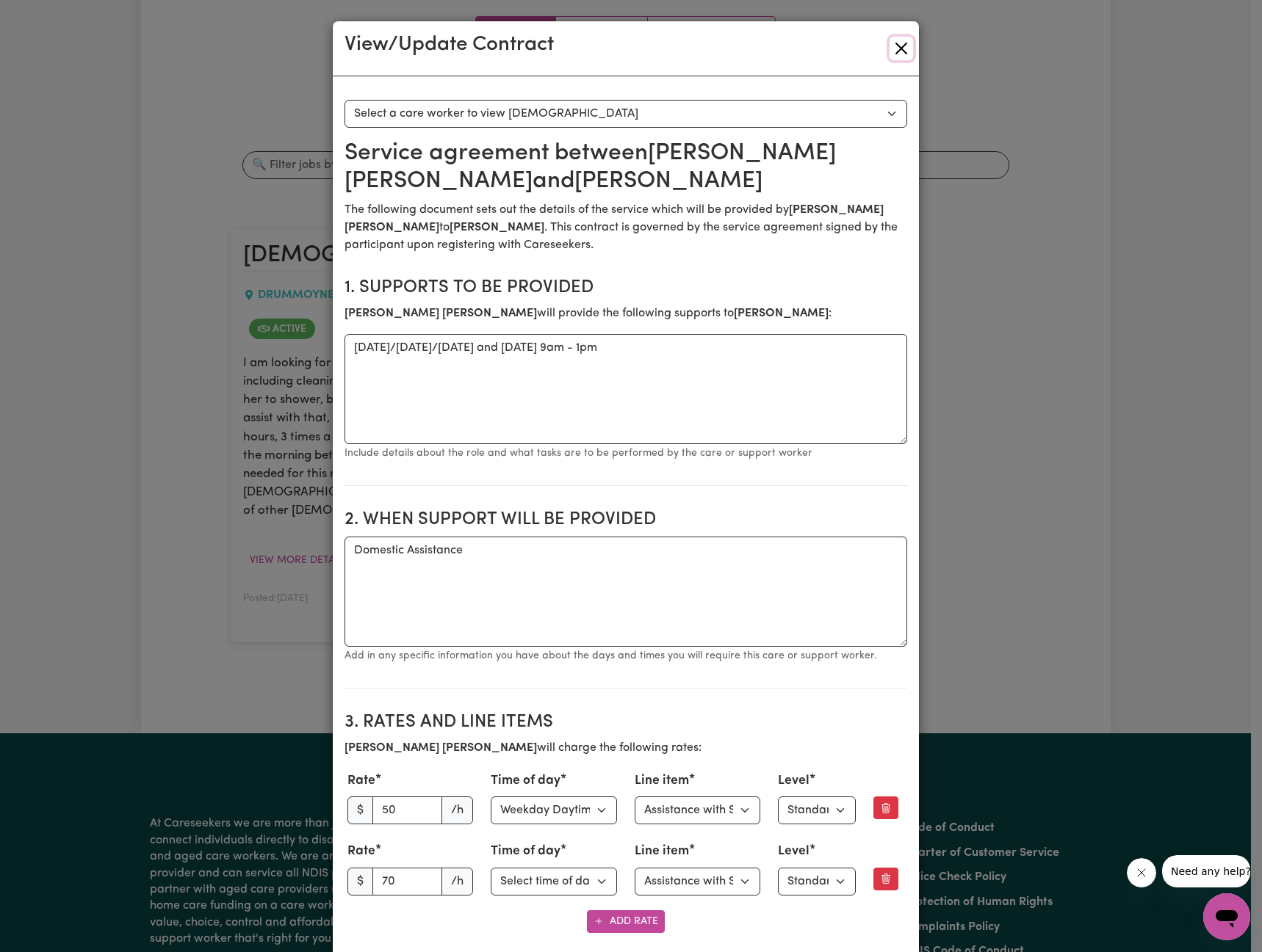
click at [902, 43] on button "Close" at bounding box center [901, 48] width 24 height 24
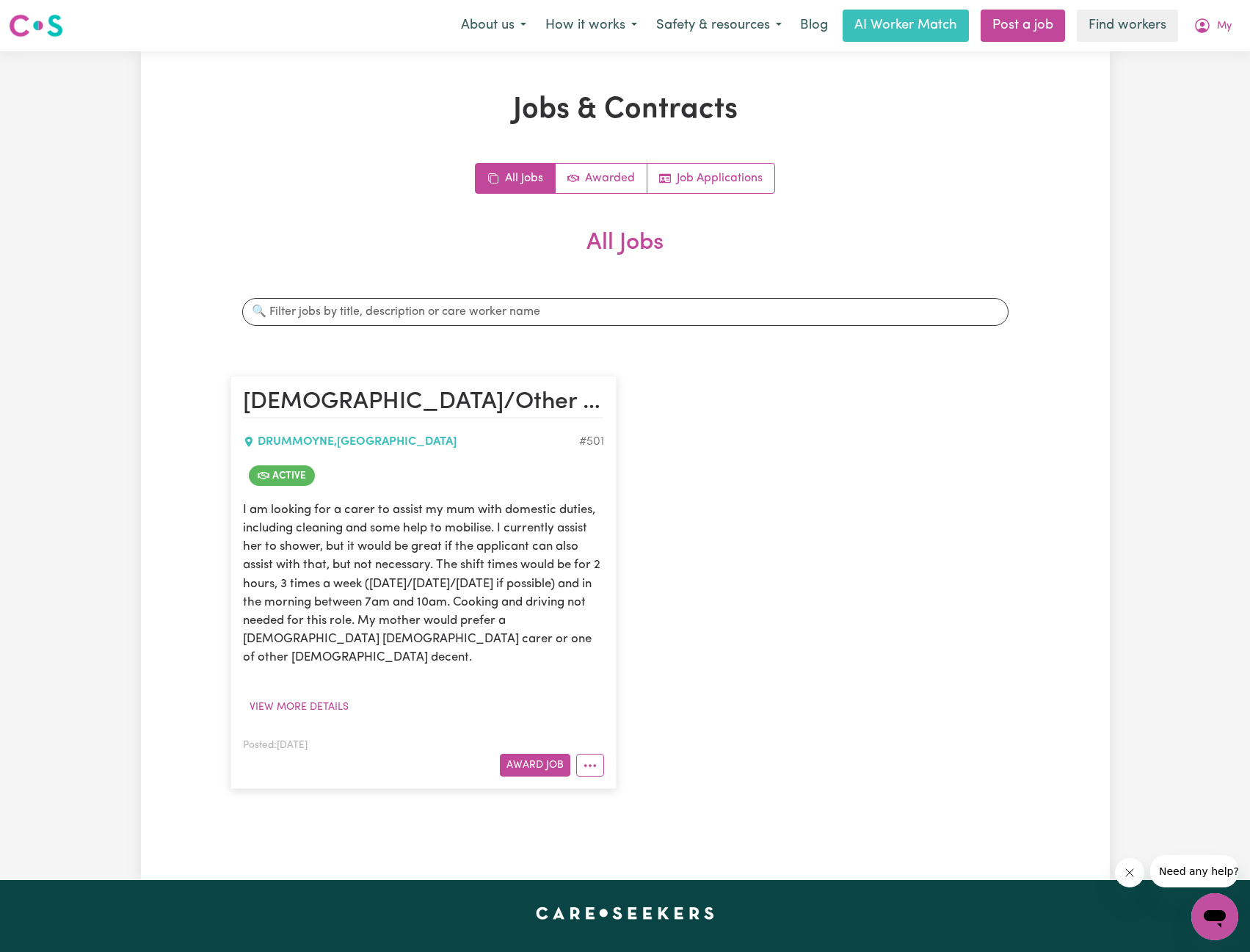
click at [873, 236] on h2 "All Jobs" at bounding box center [625, 255] width 790 height 51
click at [1194, 30] on icon "My Account" at bounding box center [1203, 25] width 18 height 18
click at [1191, 52] on link "My Dashboard" at bounding box center [1182, 57] width 116 height 27
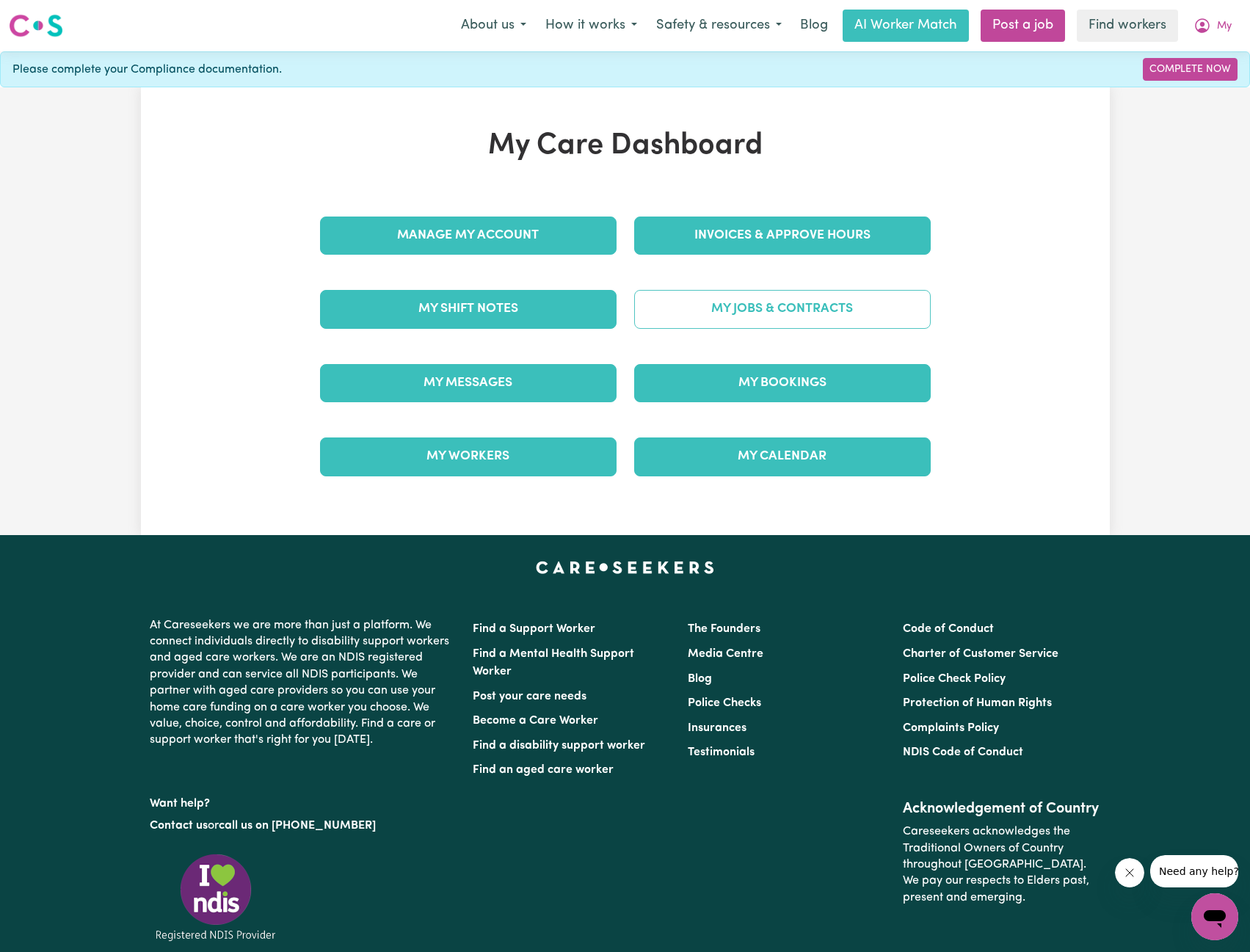
click at [751, 309] on link "My Jobs & Contracts" at bounding box center [782, 309] width 297 height 38
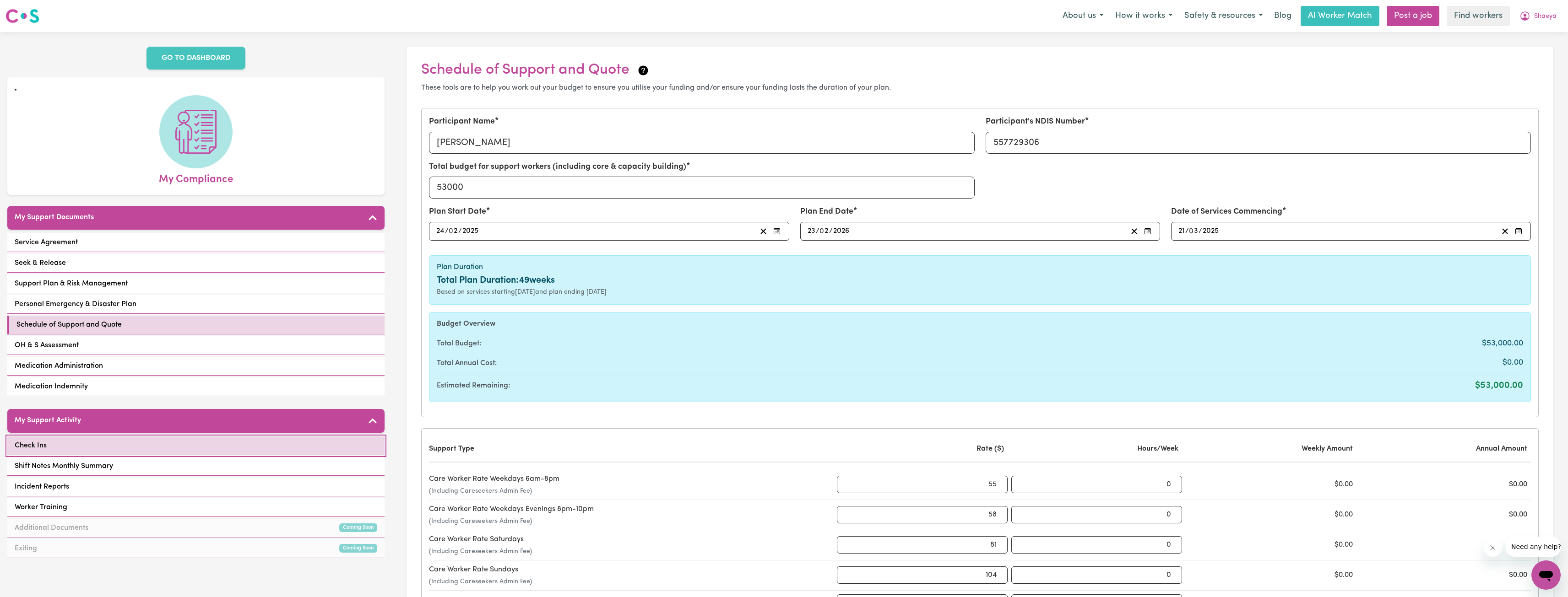
click at [279, 436] on link "Check Ins" at bounding box center [196, 445] width 377 height 19
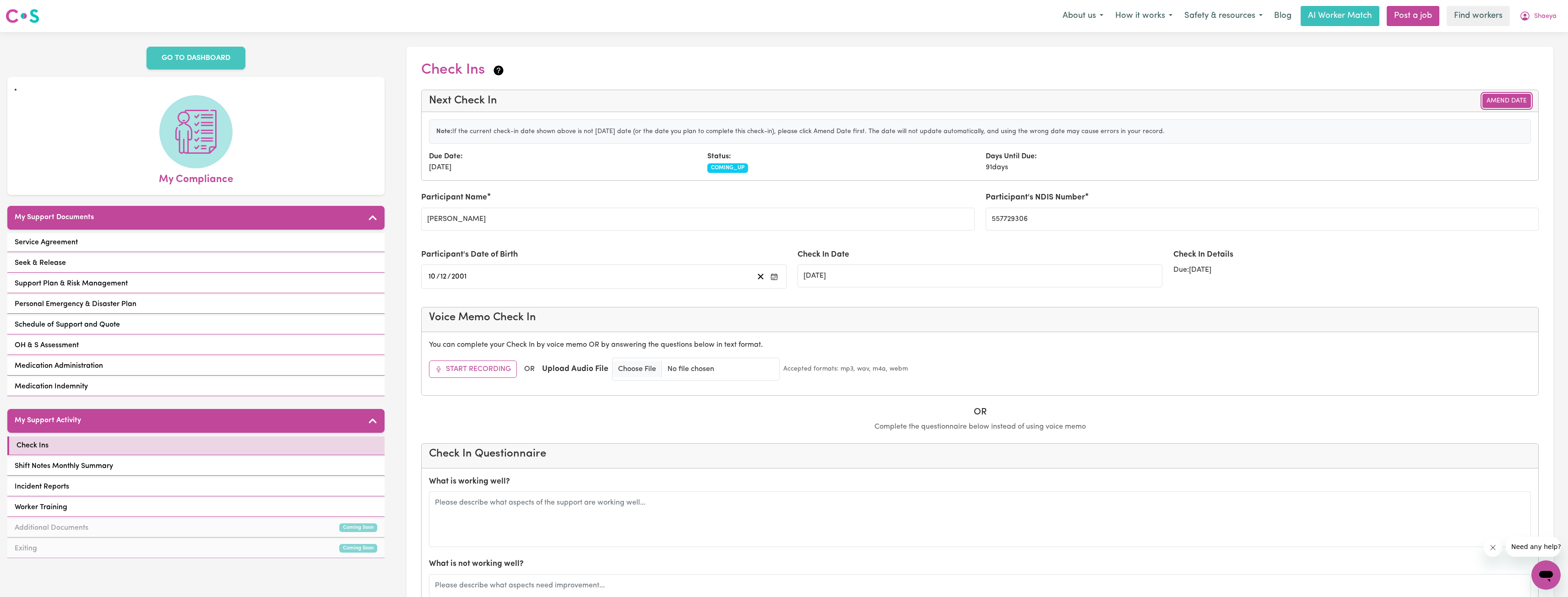
click at [1491, 99] on button "Amend Date" at bounding box center [1506, 101] width 48 height 14
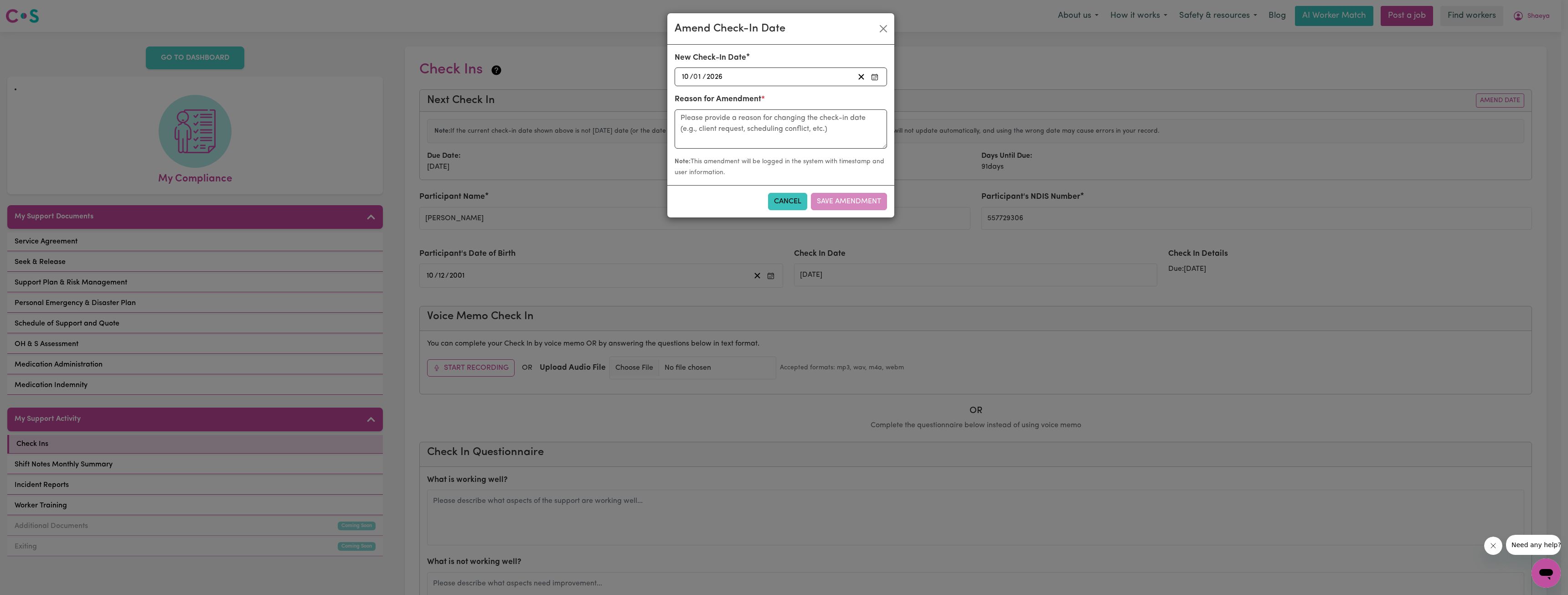
click at [733, 83] on div "2026-01-10 10 / 0 1 / 2026" at bounding box center [767, 77] width 173 height 12
click at [755, 75] on div "2026-01-10 10 / 0 1 / 2026" at bounding box center [767, 77] width 173 height 12
click at [699, 104] on button "‹" at bounding box center [705, 96] width 20 height 20
click at [705, 94] on button "‹" at bounding box center [705, 96] width 20 height 20
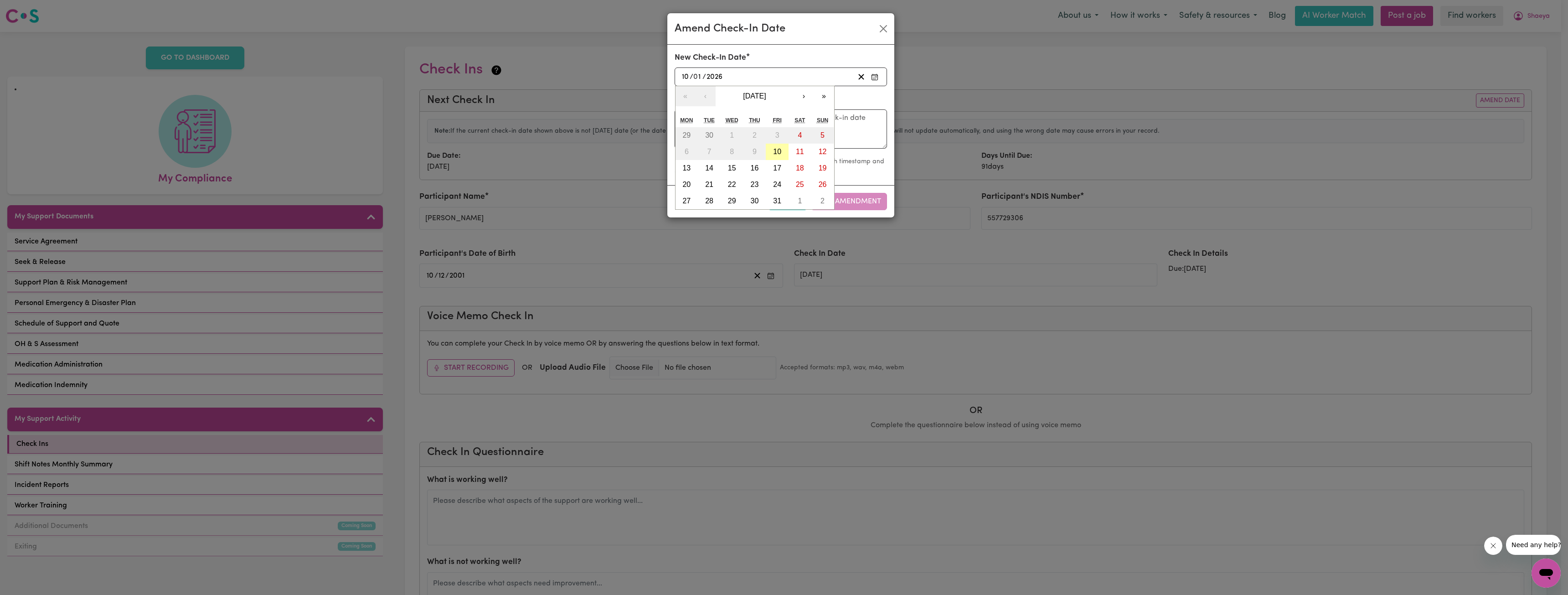
click at [773, 153] on abbr "10" at bounding box center [777, 152] width 8 height 8
type input "2025-10-10"
type input "10"
type input "2025"
click at [788, 132] on textarea at bounding box center [780, 129] width 212 height 39
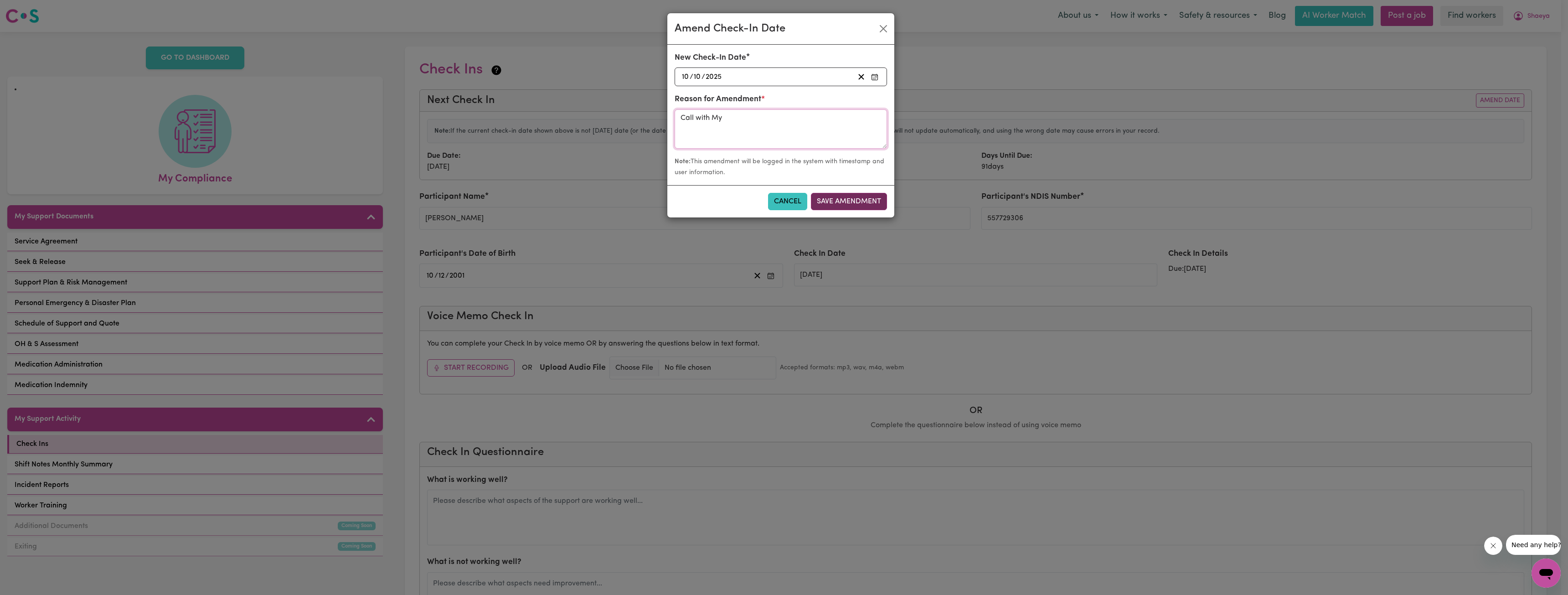
type textarea "Call with My"
click at [855, 206] on button "Save Amendment" at bounding box center [849, 202] width 76 height 17
type input "10/10/2025"
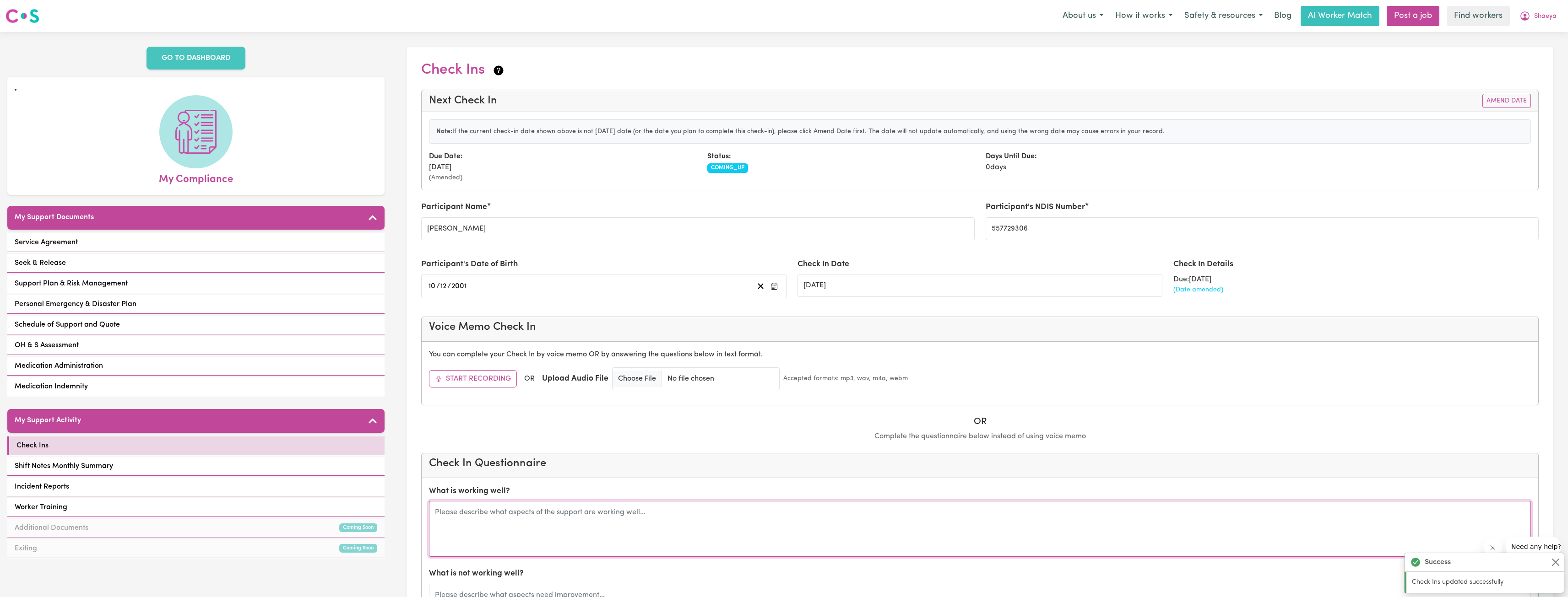
click at [579, 516] on textarea at bounding box center [980, 529] width 1102 height 56
type textarea "Chau is still great everything going well."
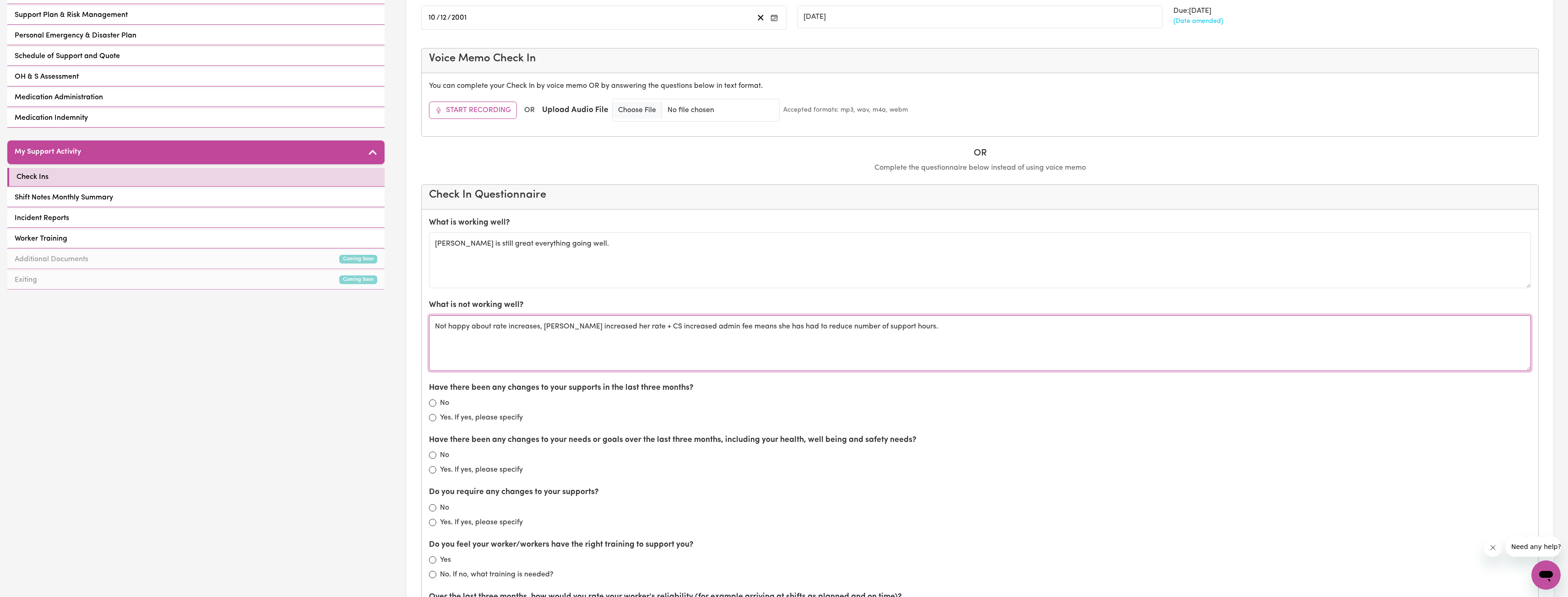
scroll to position [278, 0]
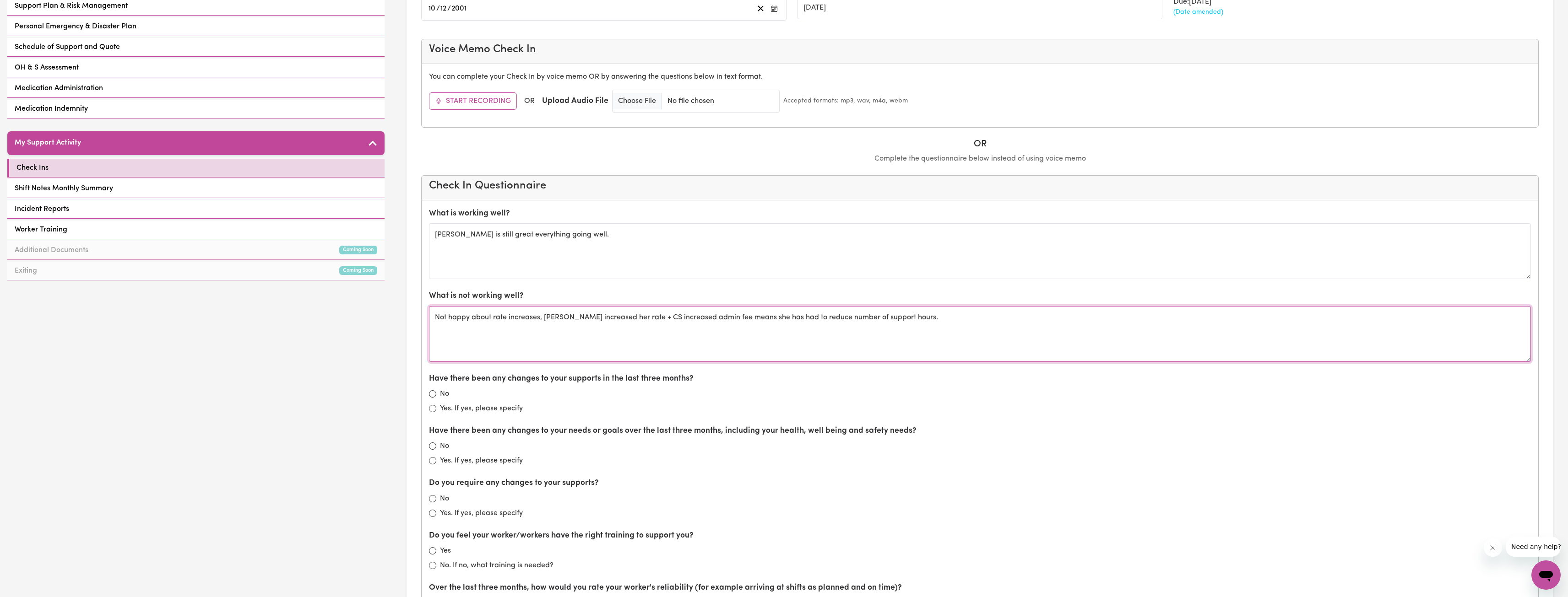
type textarea "Not happy about rate increases, Chau increased her rate + CS increased admin fe…"
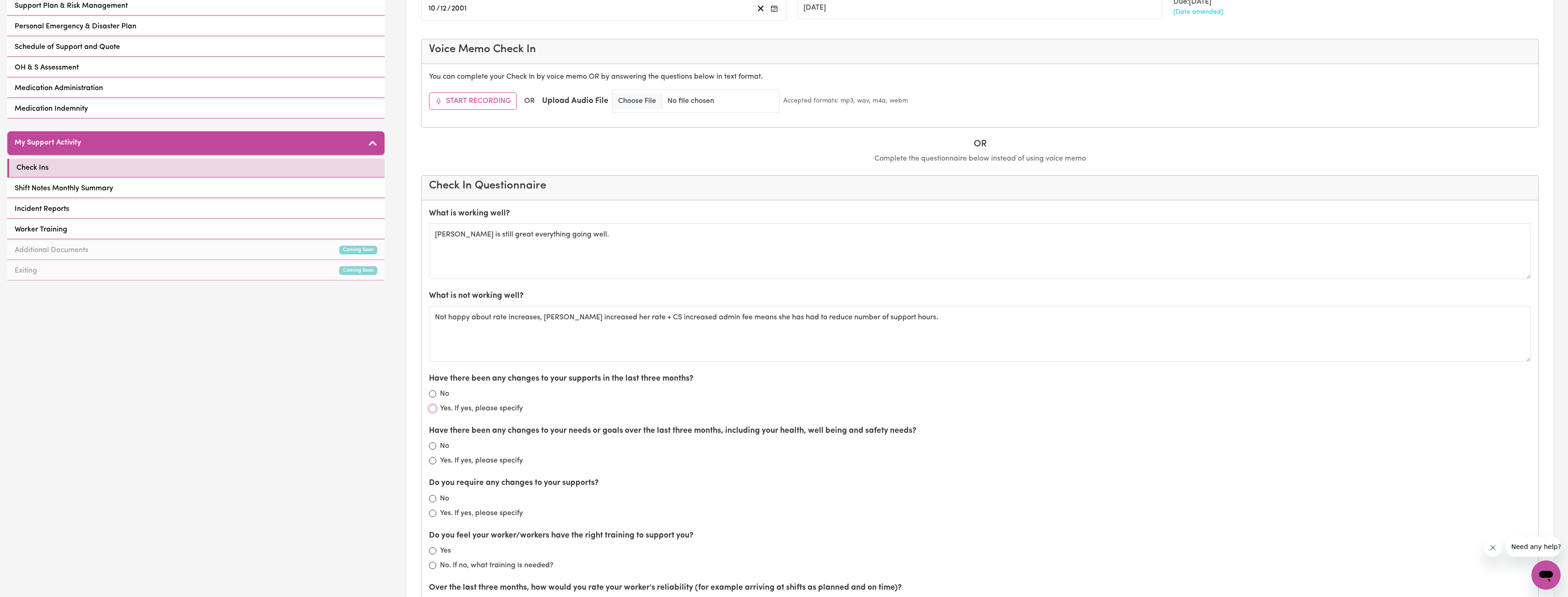
click at [431, 408] on input "Yes. If yes, please specify" at bounding box center [433, 409] width 7 height 7
radio input "true"
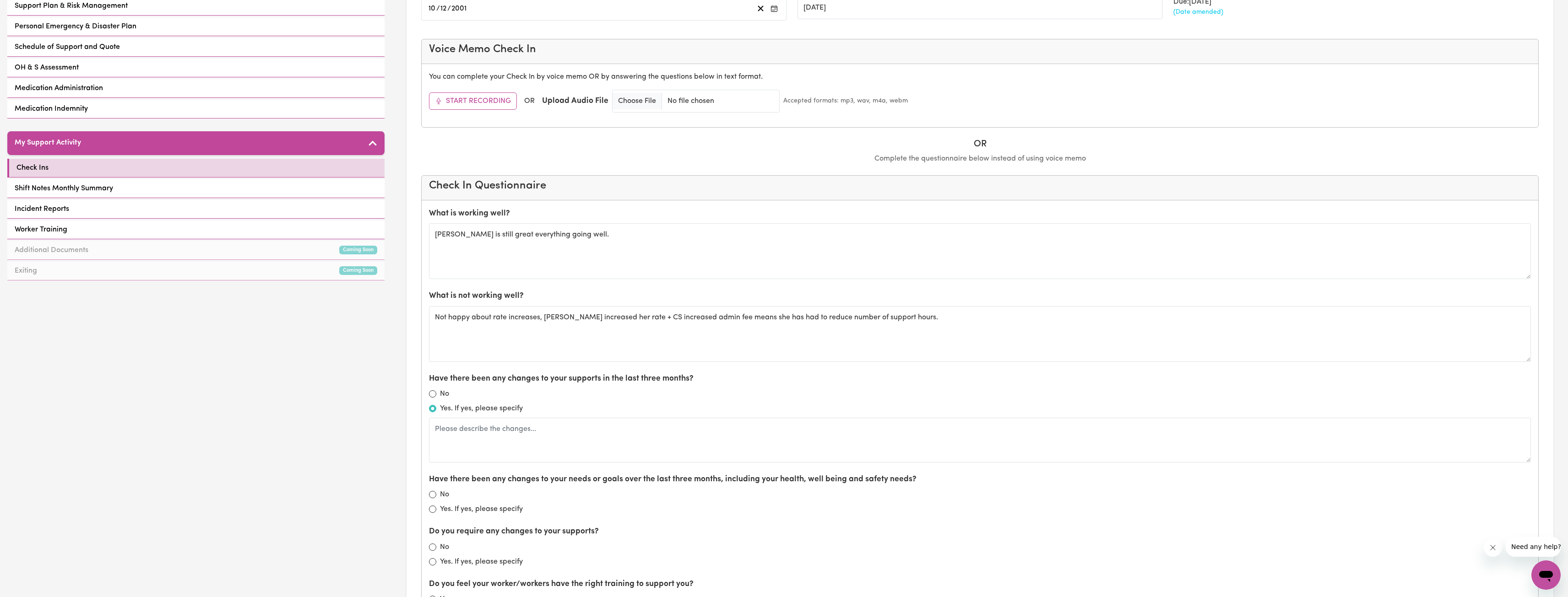
click at [475, 409] on label "Yes. If yes, please specify" at bounding box center [482, 409] width 83 height 11
click at [436, 409] on input "Yes. If yes, please specify" at bounding box center [433, 409] width 7 height 7
click at [476, 433] on textarea at bounding box center [980, 440] width 1102 height 45
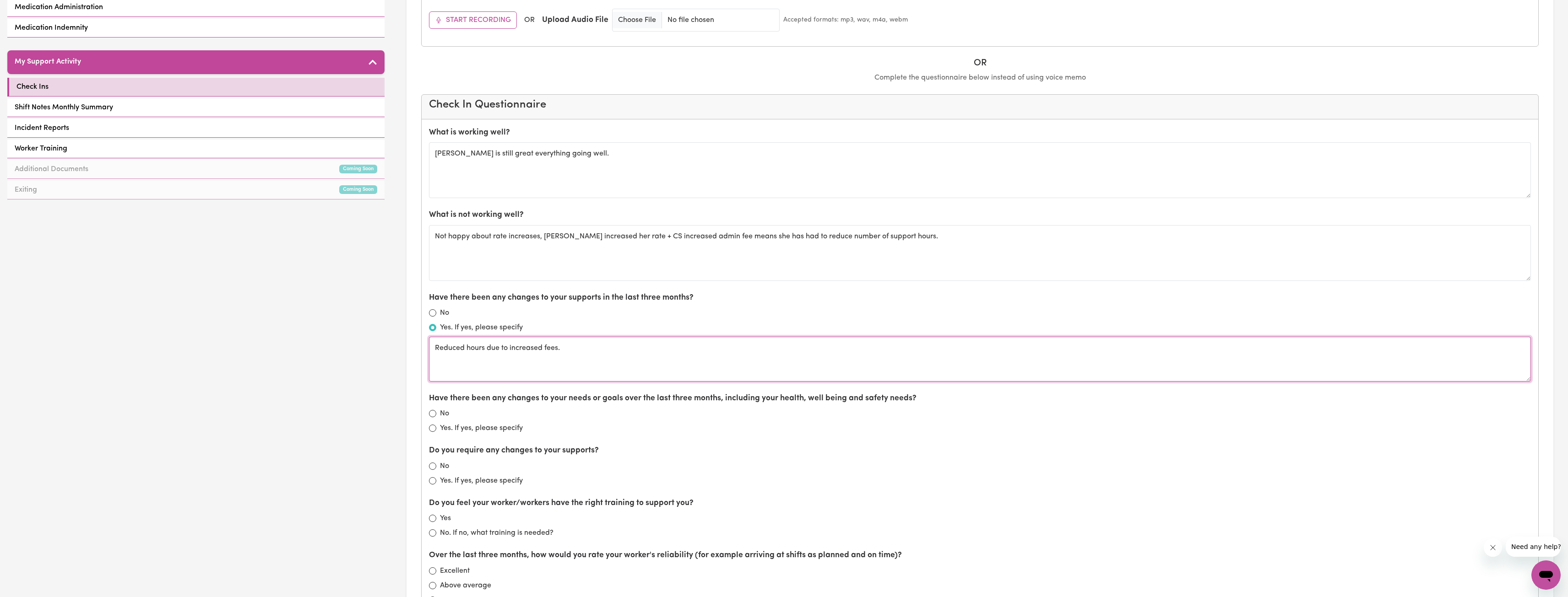
scroll to position [369, 0]
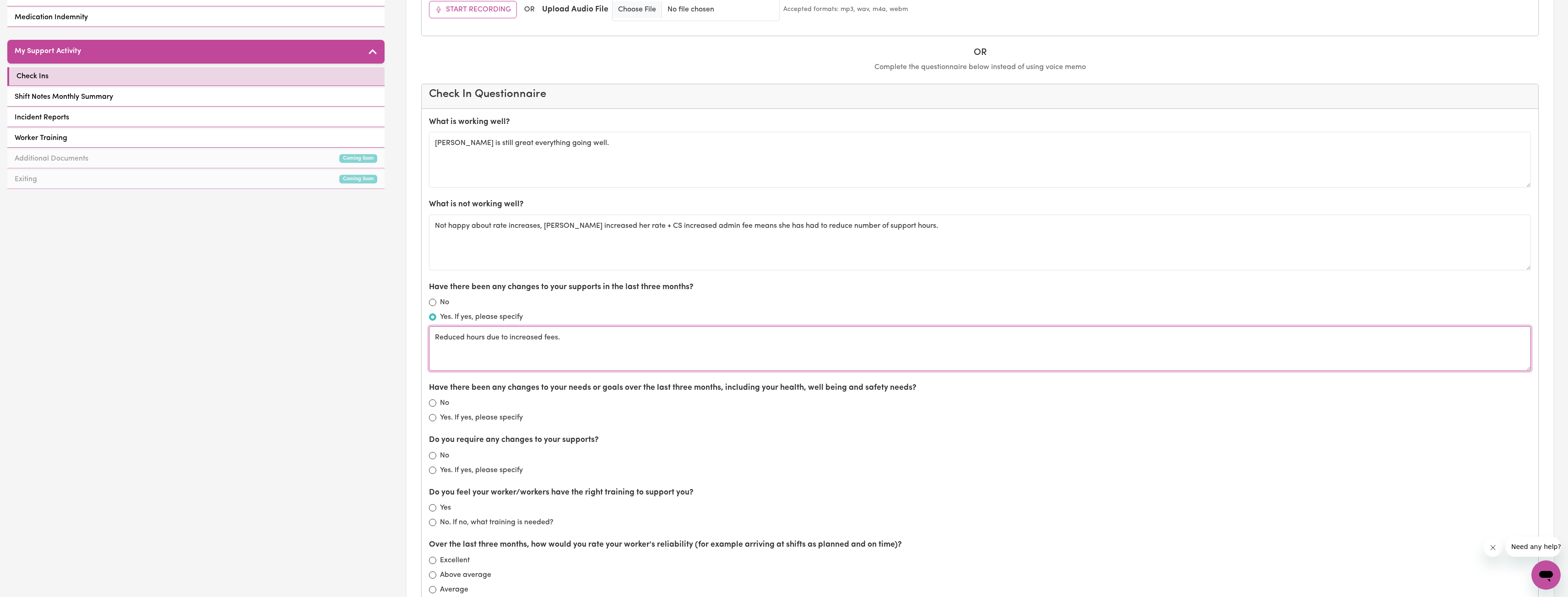
type textarea "Reduced hours due to increased fees."
click at [441, 423] on label "Yes. If yes, please specify" at bounding box center [482, 418] width 83 height 11
click at [436, 422] on input "Yes. If yes, please specify" at bounding box center [433, 418] width 7 height 7
radio input "true"
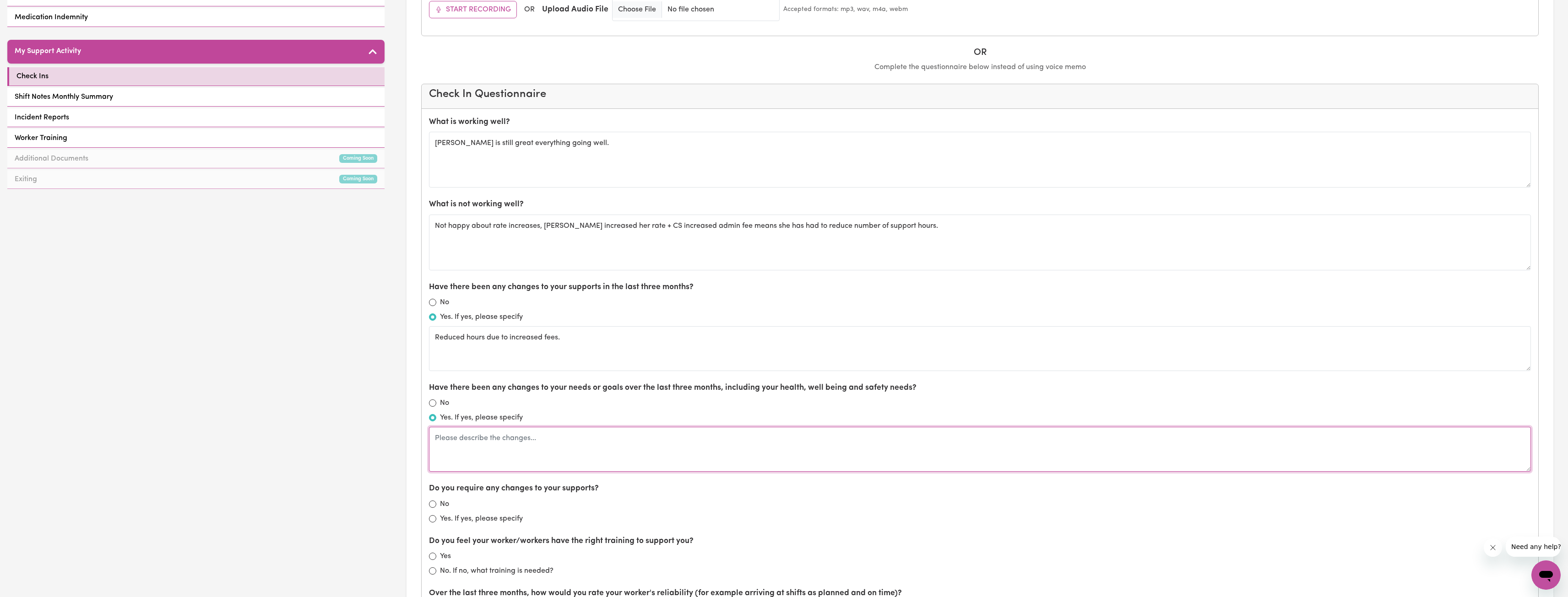
click at [453, 438] on textarea at bounding box center [980, 449] width 1102 height 45
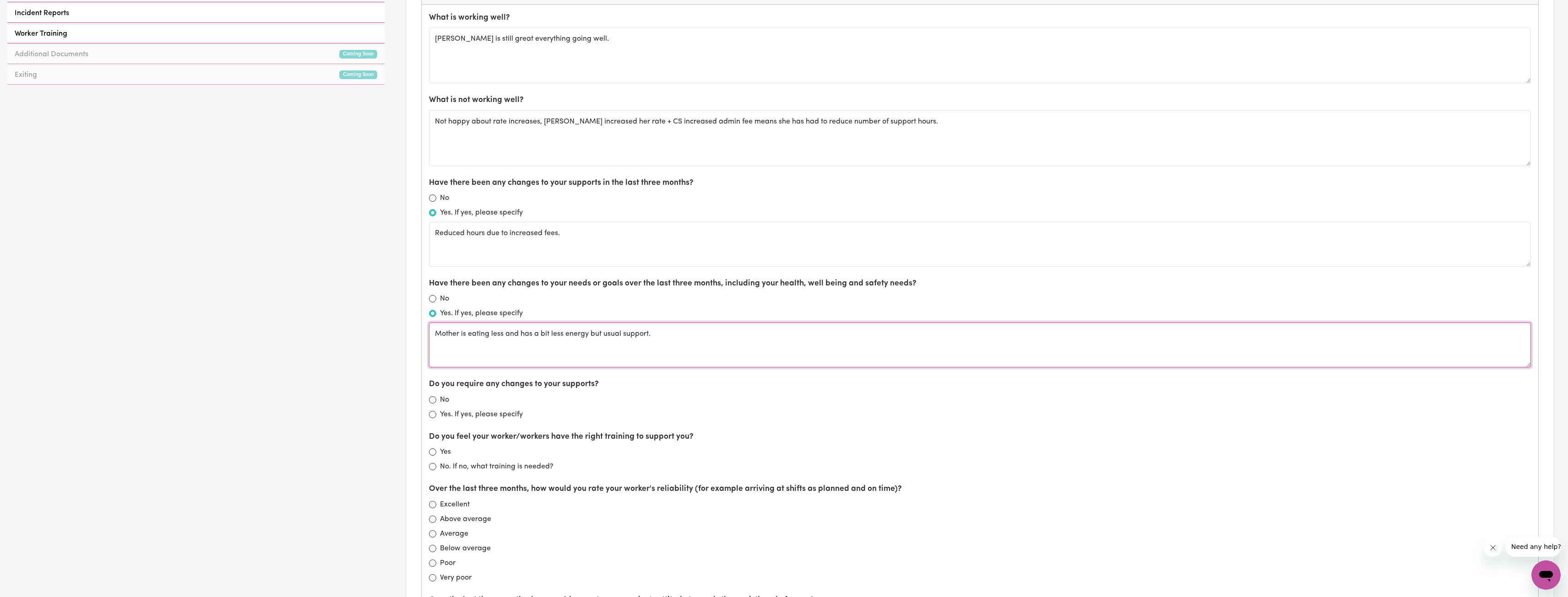
scroll to position [552, 0]
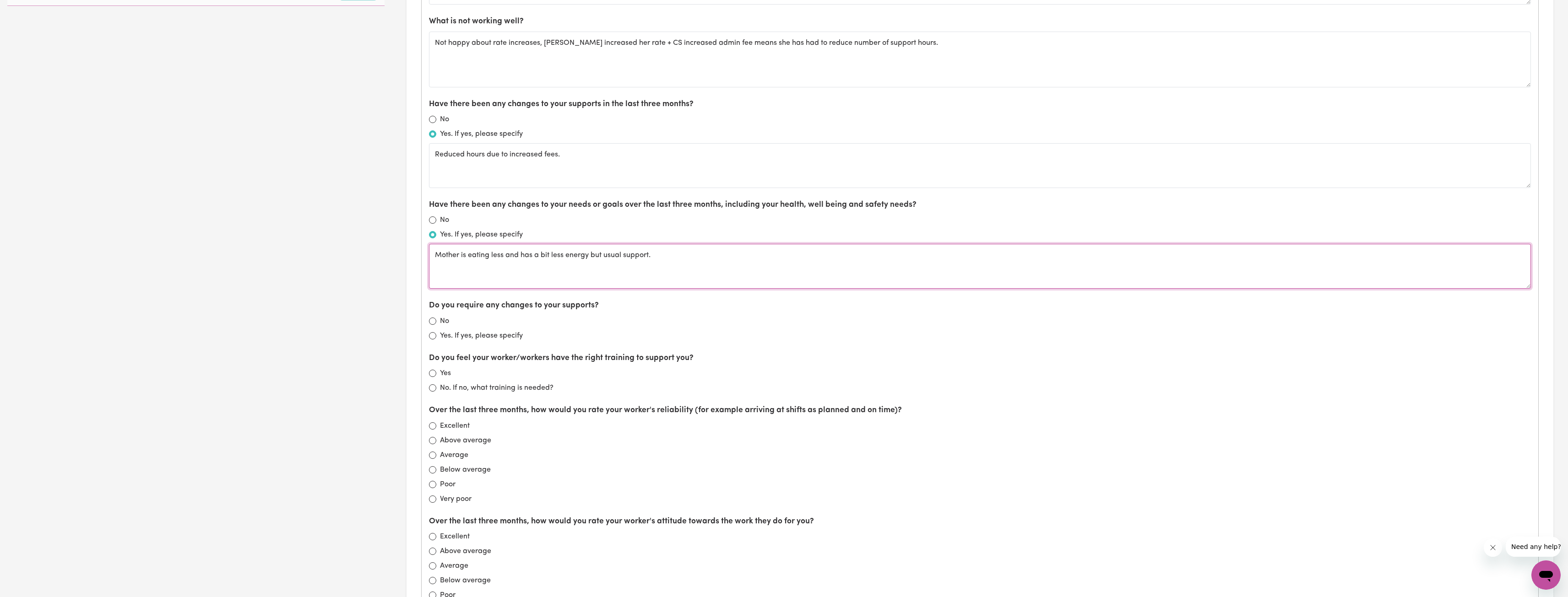
type textarea "Mother is eating less and has a bit less energy but usual support."
click at [436, 320] on div "No" at bounding box center [980, 321] width 1102 height 11
click at [430, 323] on input "No" at bounding box center [433, 321] width 7 height 7
radio input "true"
click at [439, 373] on div "Yes" at bounding box center [980, 373] width 1102 height 11
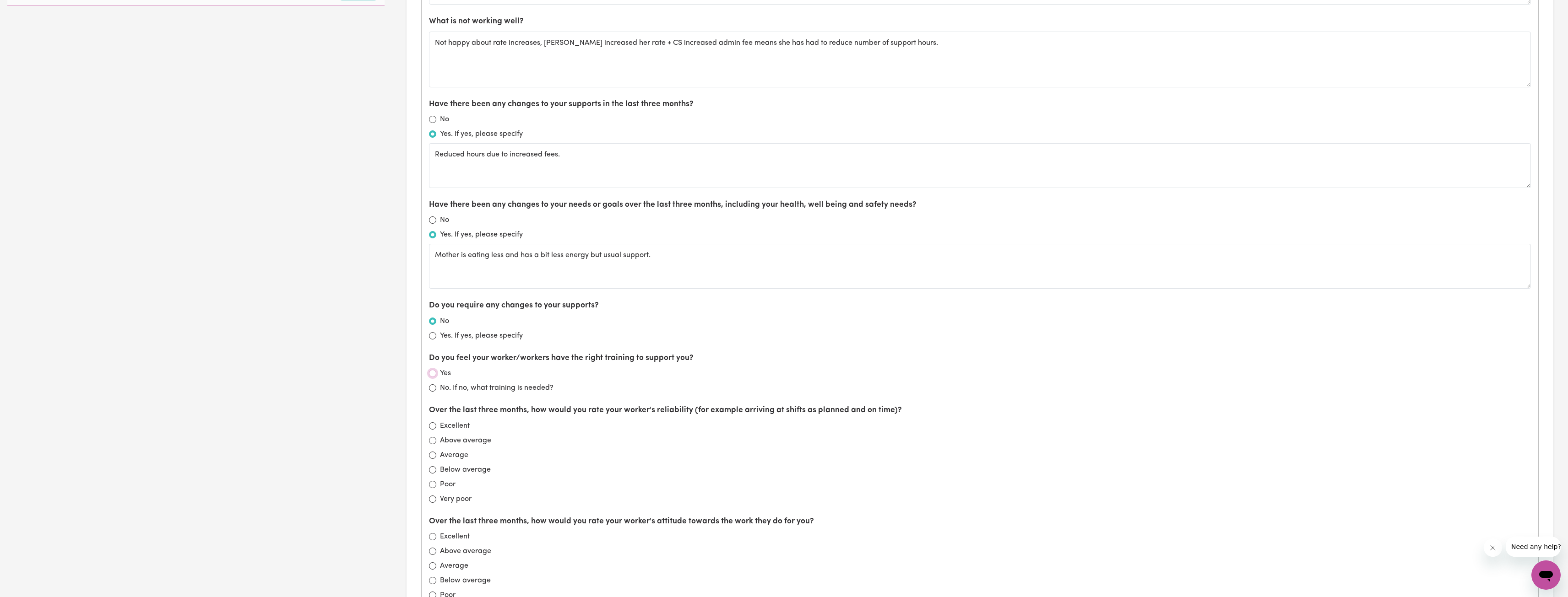
click at [434, 373] on input "Yes" at bounding box center [433, 373] width 7 height 7
radio input "true"
click at [433, 426] on input "Excellent" at bounding box center [433, 426] width 7 height 7
radio input "true"
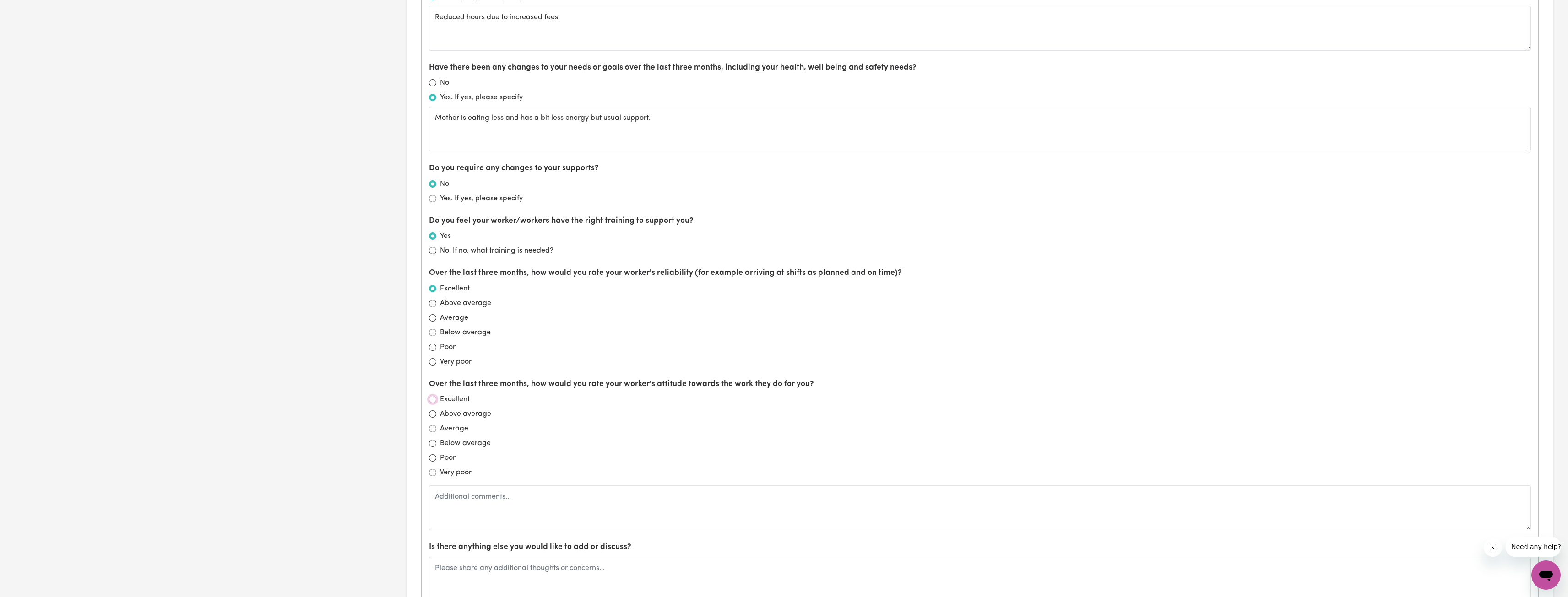
click at [433, 401] on input "Excellent" at bounding box center [433, 400] width 7 height 7
radio input "true"
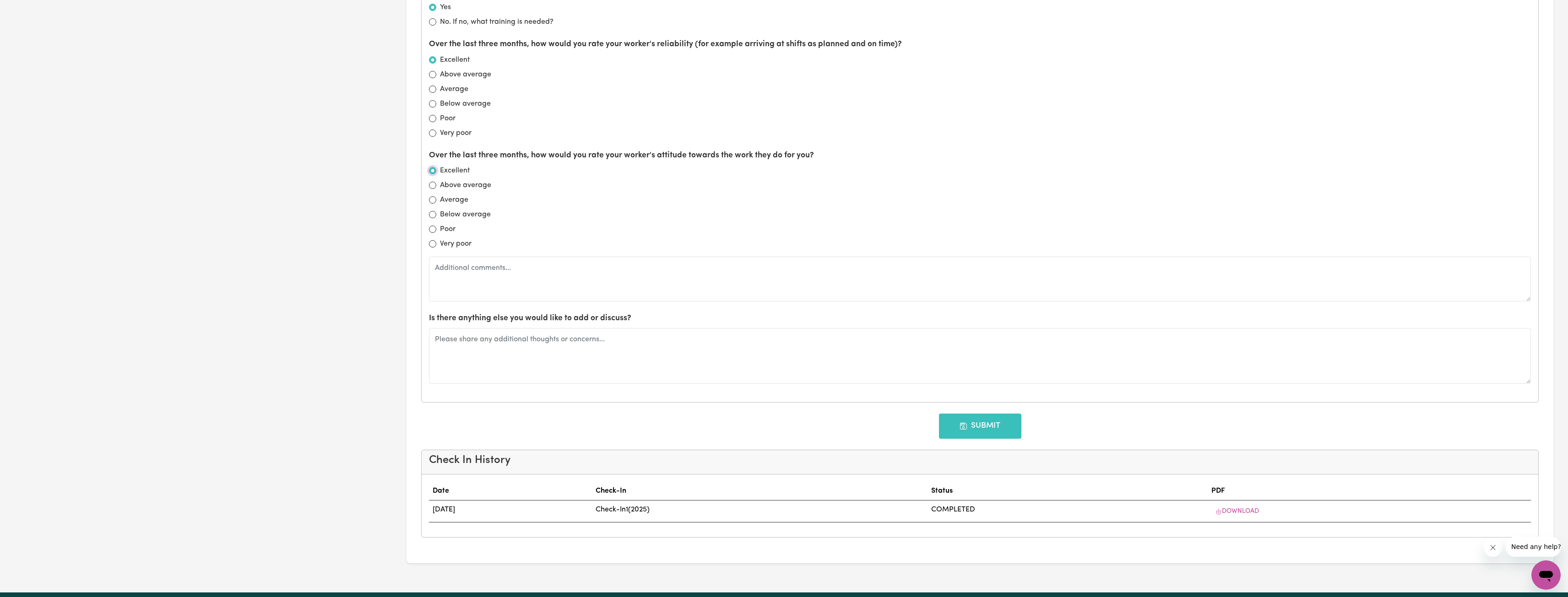
scroll to position [1101, 0]
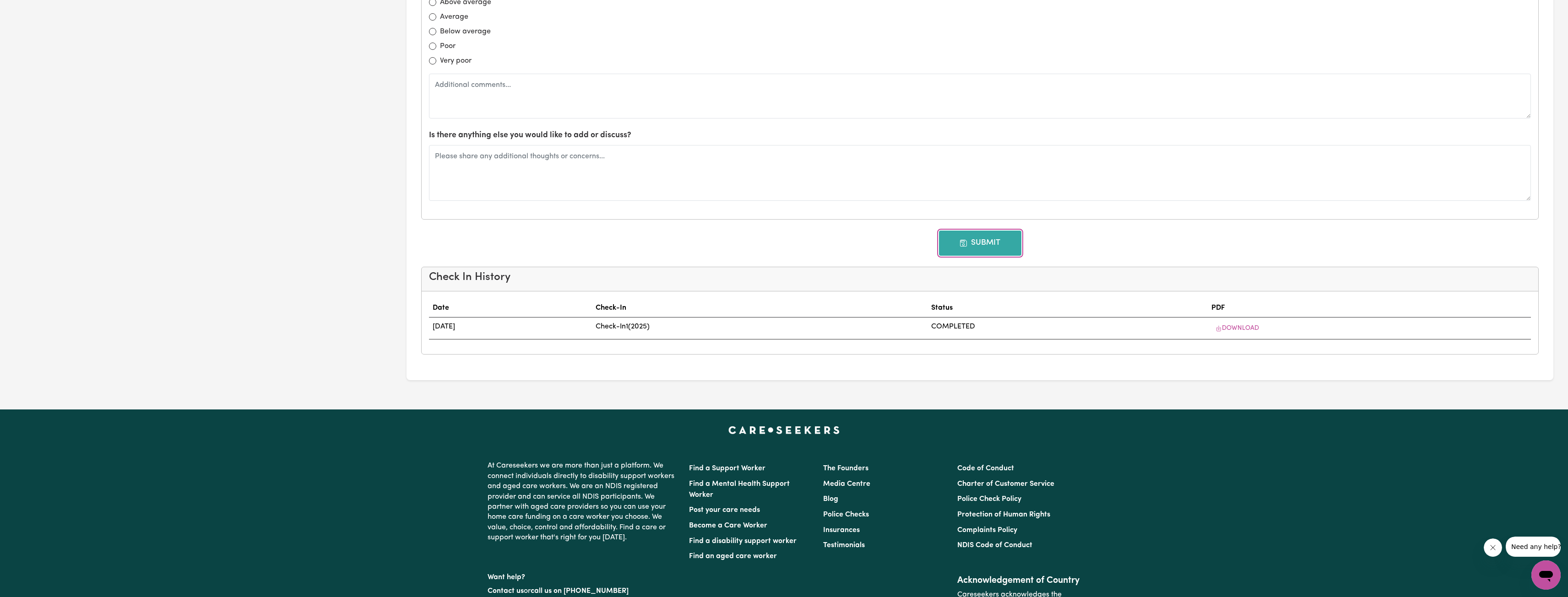
click at [978, 240] on button "Submit" at bounding box center [980, 243] width 83 height 24
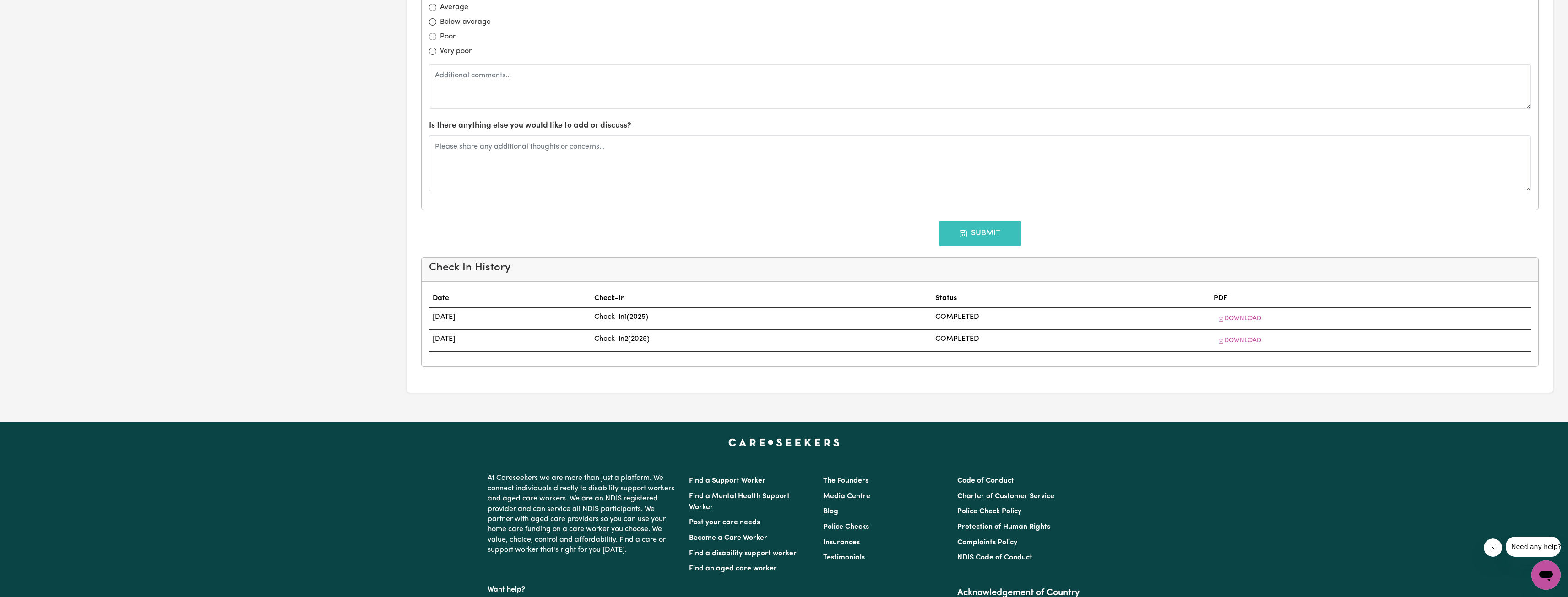
scroll to position [0, 0]
type input "10/01/2026"
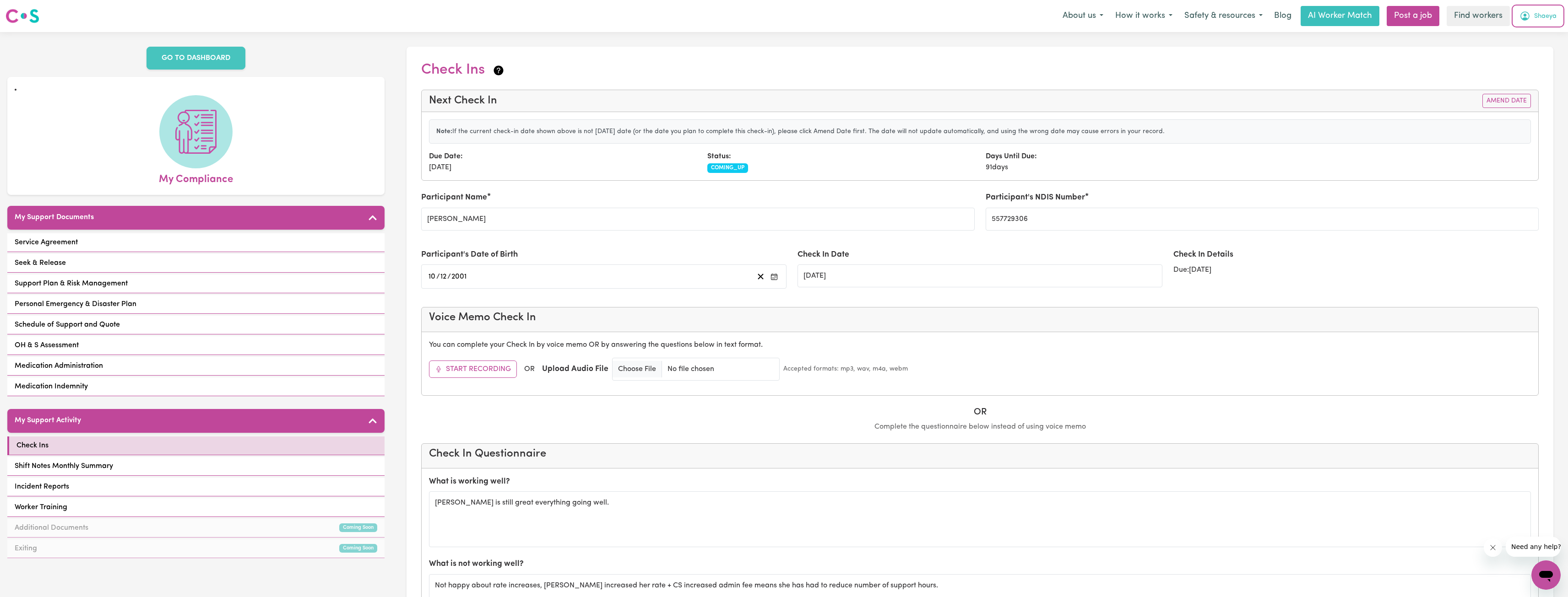
click at [1530, 12] on icon "My Account" at bounding box center [1525, 16] width 11 height 11
click at [1512, 48] on link "Logout" at bounding box center [1526, 53] width 72 height 17
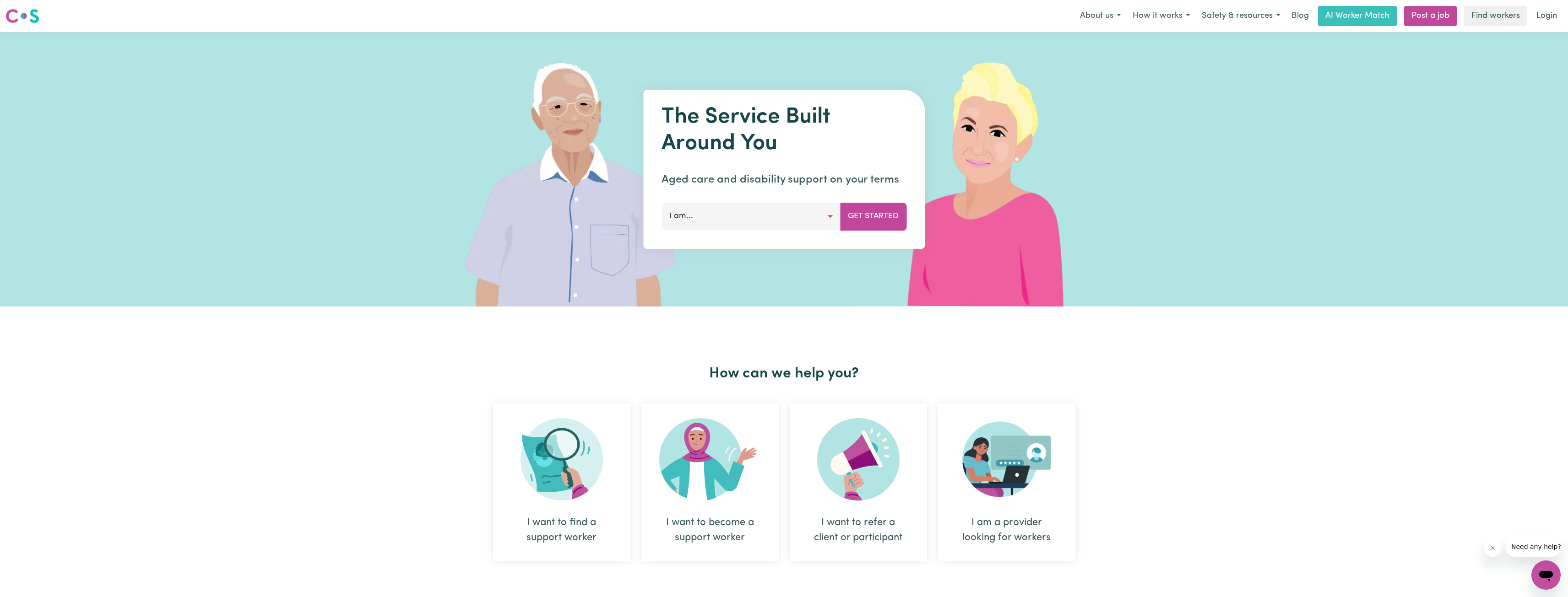
click at [1548, 13] on link "Login" at bounding box center [1547, 16] width 32 height 20
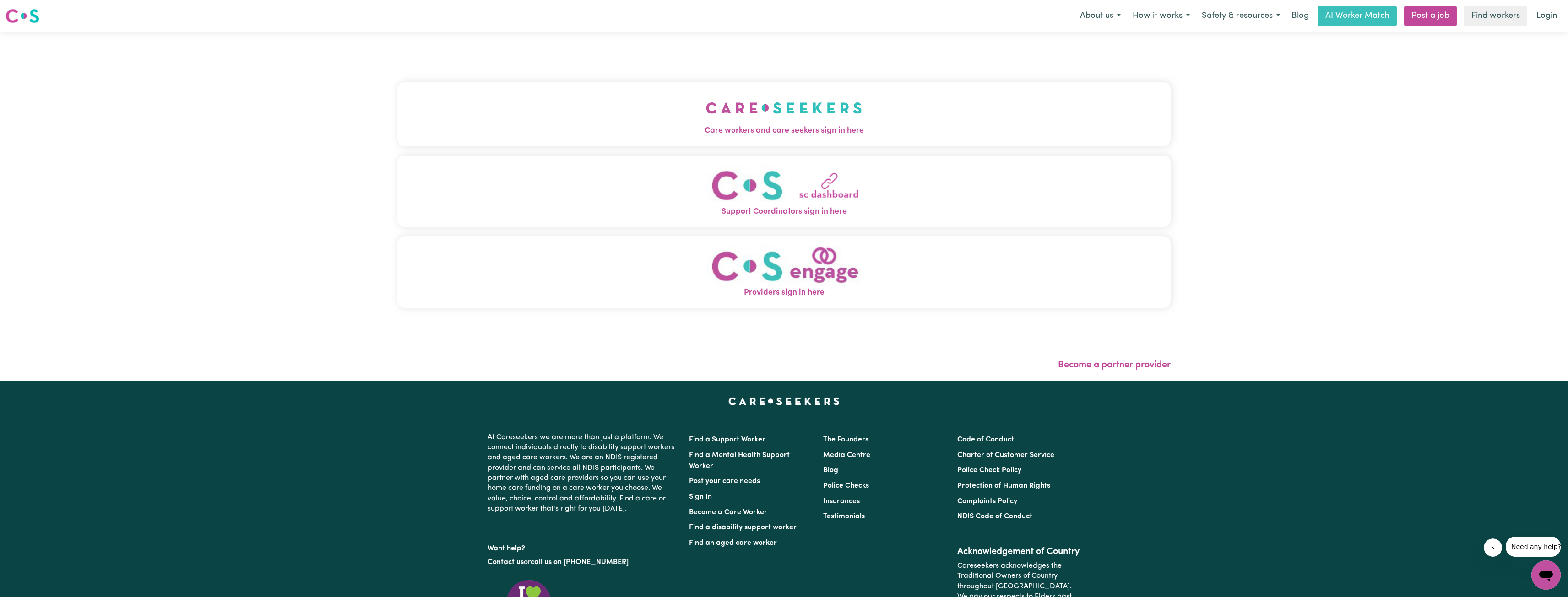
drag, startPoint x: 712, startPoint y: 147, endPoint x: 718, endPoint y: 147, distance: 6.0
click at [712, 147] on div "Care workers and care seekers sign in here Support Coordinators sign in here Pr…" at bounding box center [784, 199] width 773 height 299
click at [750, 126] on span "Care workers and care seekers sign in here" at bounding box center [784, 130] width 773 height 12
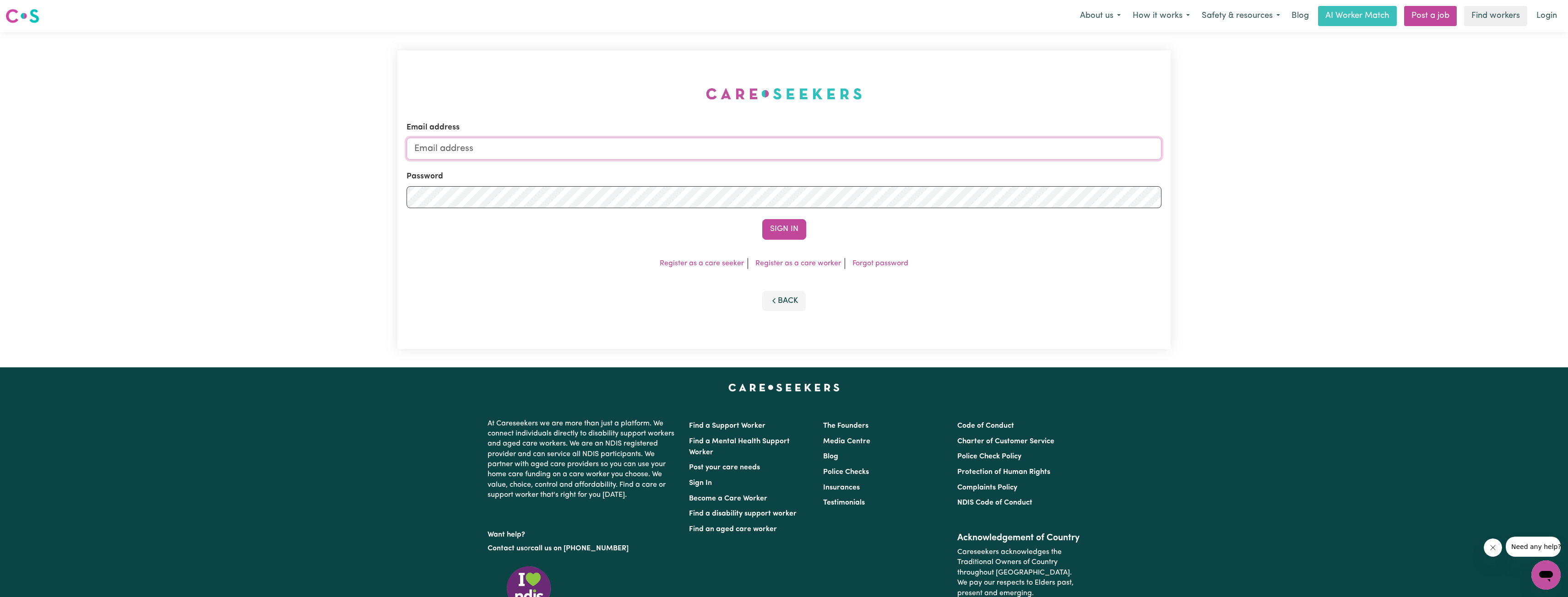
drag, startPoint x: 837, startPoint y: 139, endPoint x: 821, endPoint y: 139, distance: 16.0
click at [837, 139] on input "Email address" at bounding box center [784, 148] width 755 height 22
click at [726, 156] on input "Email address" at bounding box center [784, 148] width 755 height 22
drag, startPoint x: 462, startPoint y: 147, endPoint x: 724, endPoint y: 156, distance: 262.2
click at [699, 156] on input "superuser~ethan@careseekers.com.au" at bounding box center [784, 148] width 755 height 22
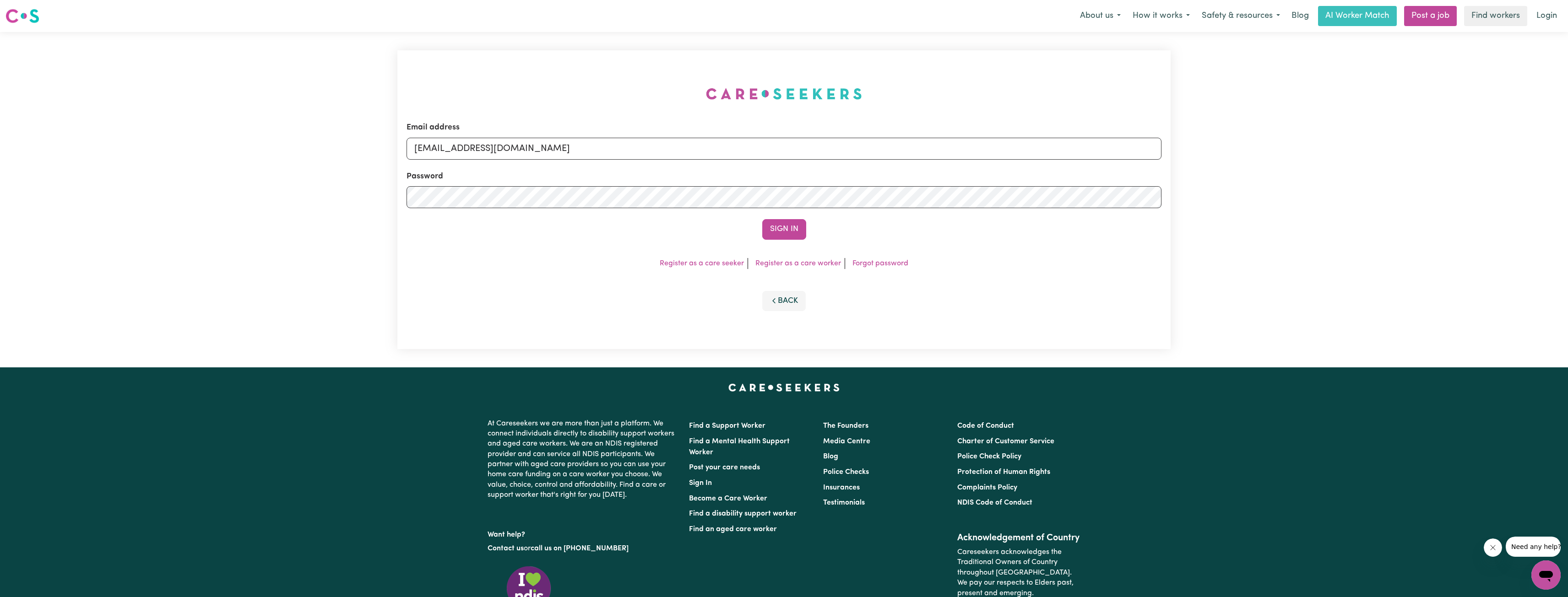
type input "superuser~karenbeamsYL@careseekers.com.au"
click at [754, 221] on div "Sign In" at bounding box center [784, 229] width 755 height 20
click at [781, 230] on button "Sign In" at bounding box center [784, 229] width 44 height 20
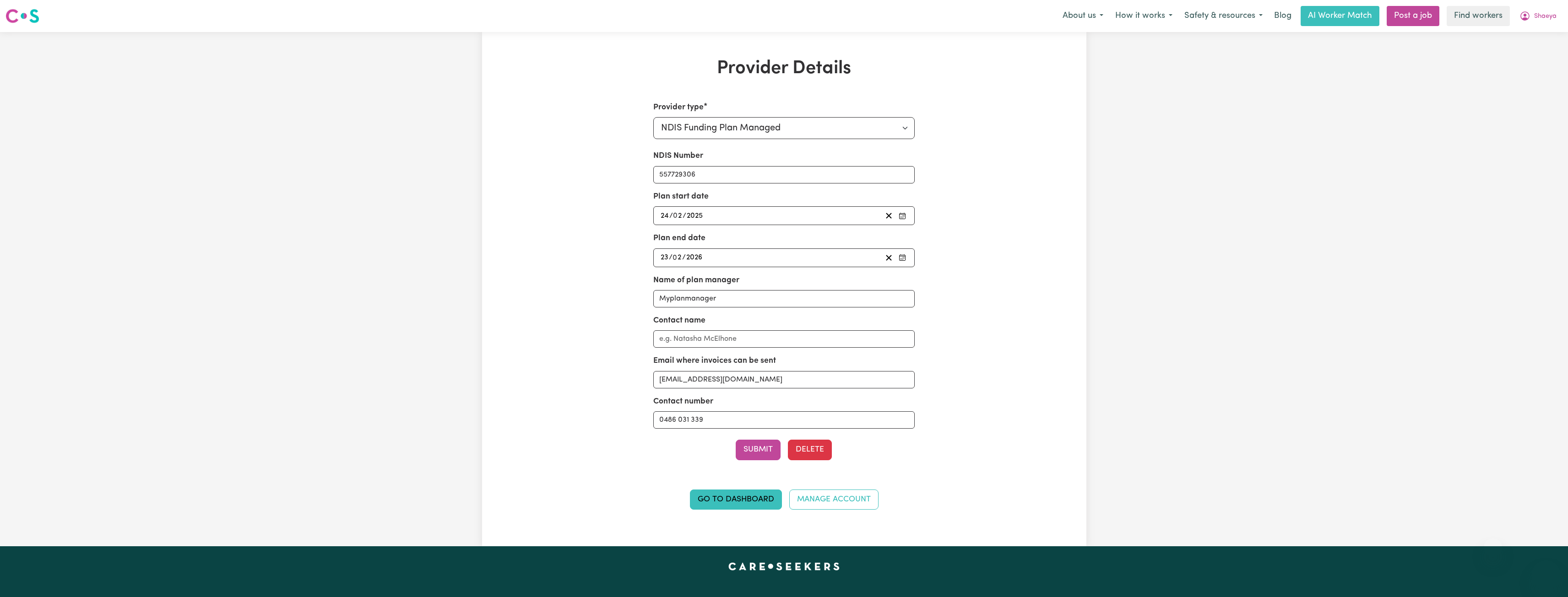
select select "NDIS_FUNDING_PLAN_MANAGED"
